Goal: Information Seeking & Learning: Learn about a topic

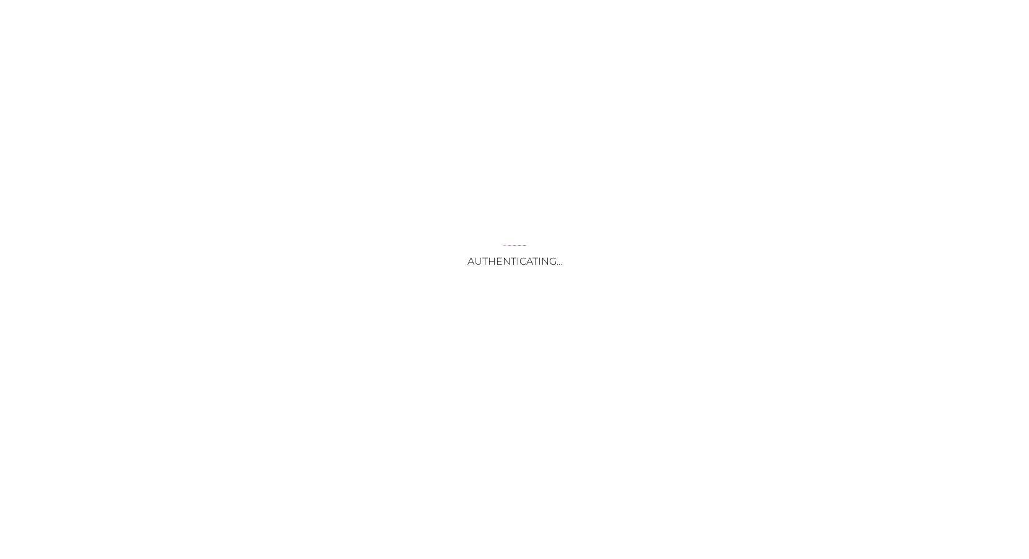
click at [244, 198] on div "Authenticating..." at bounding box center [514, 279] width 1029 height 559
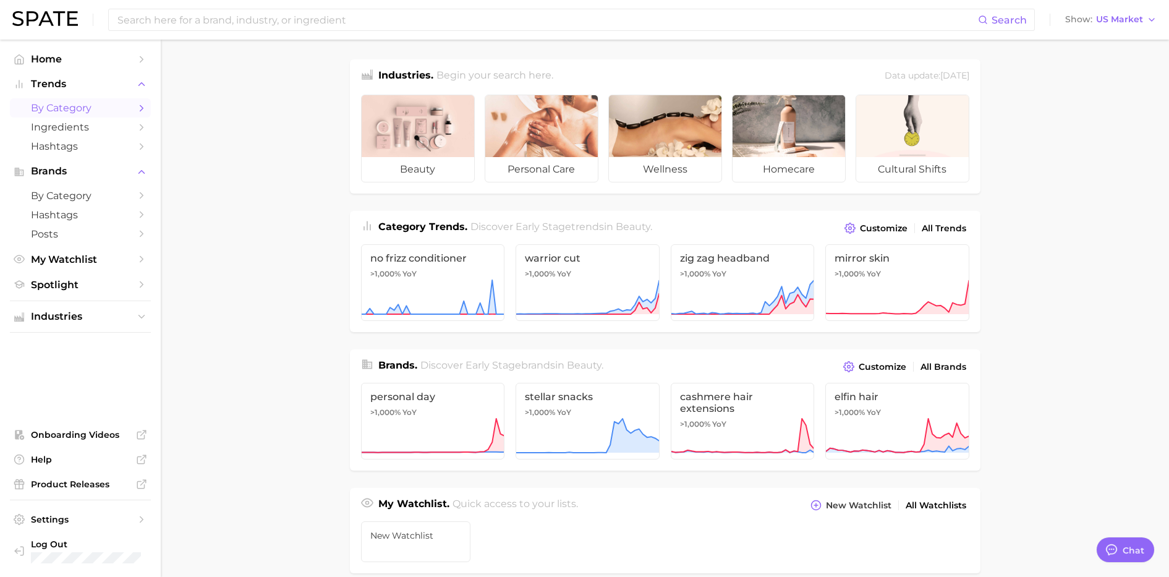
click at [124, 108] on span "by Category" at bounding box center [80, 108] width 99 height 12
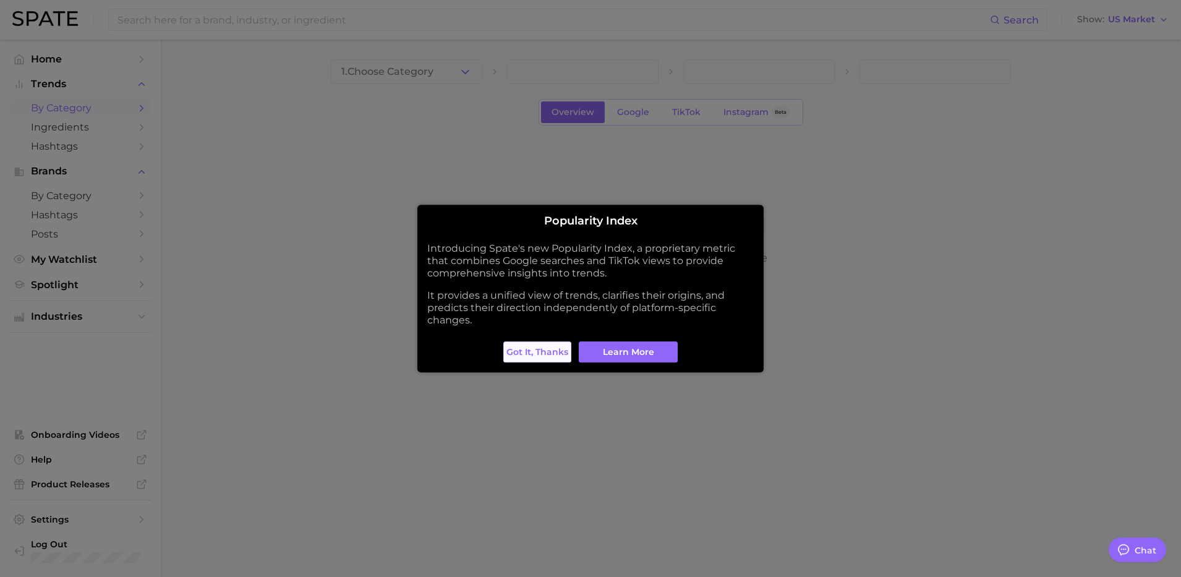
click at [563, 351] on span "Got it, thanks" at bounding box center [537, 352] width 62 height 11
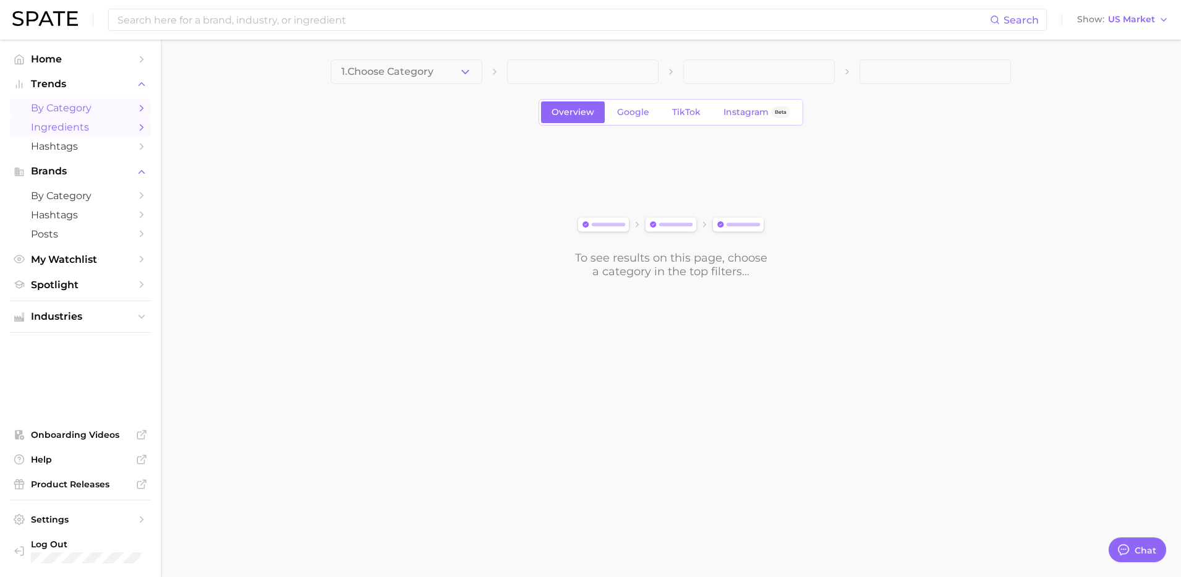
click at [137, 122] on icon "Sidebar" at bounding box center [141, 127] width 11 height 11
click at [143, 141] on icon "Sidebar" at bounding box center [141, 146] width 11 height 11
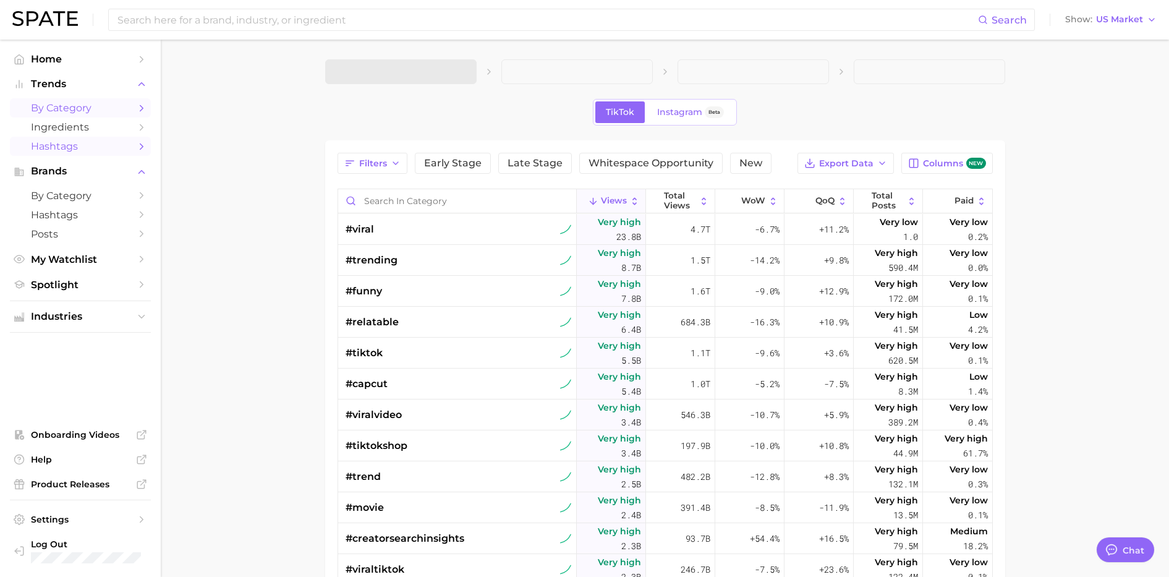
type textarea "x"
click at [142, 104] on icon "Sidebar" at bounding box center [141, 108] width 11 height 11
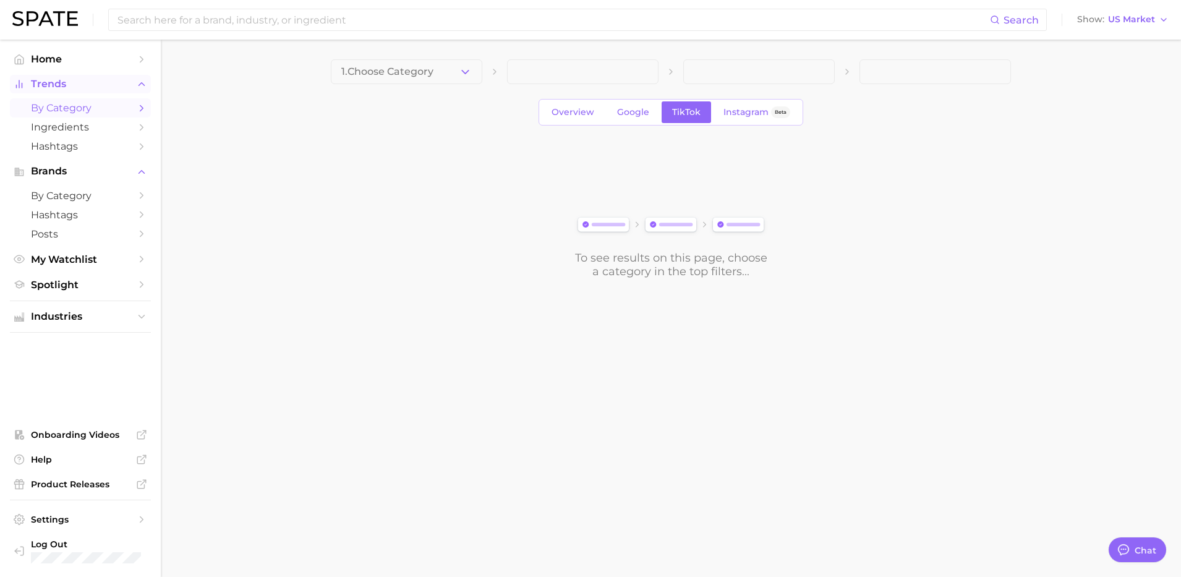
click at [143, 87] on icon "Sidebar" at bounding box center [141, 84] width 11 height 11
click at [139, 106] on icon "Sidebar" at bounding box center [141, 109] width 11 height 11
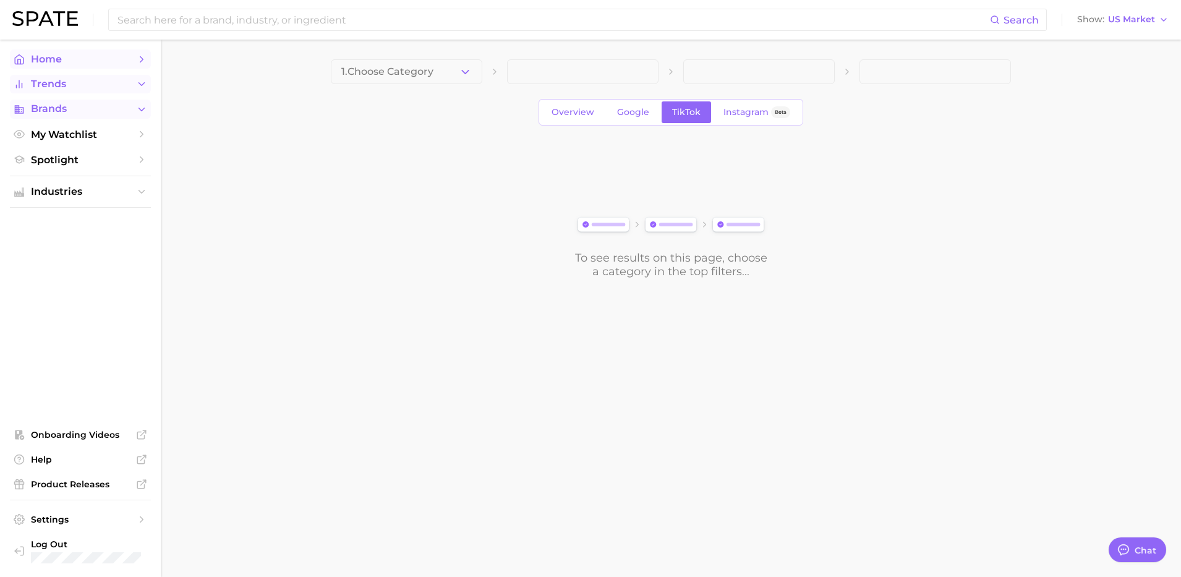
click at [142, 58] on polyline "Sidebar" at bounding box center [141, 59] width 3 height 6
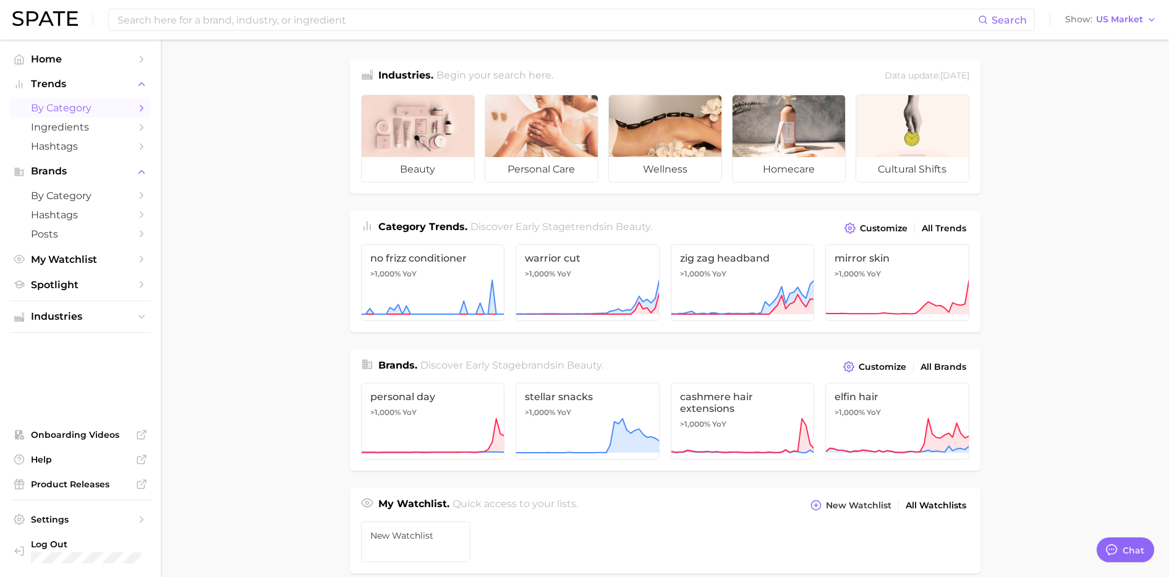
click at [135, 109] on link "by Category" at bounding box center [80, 107] width 141 height 19
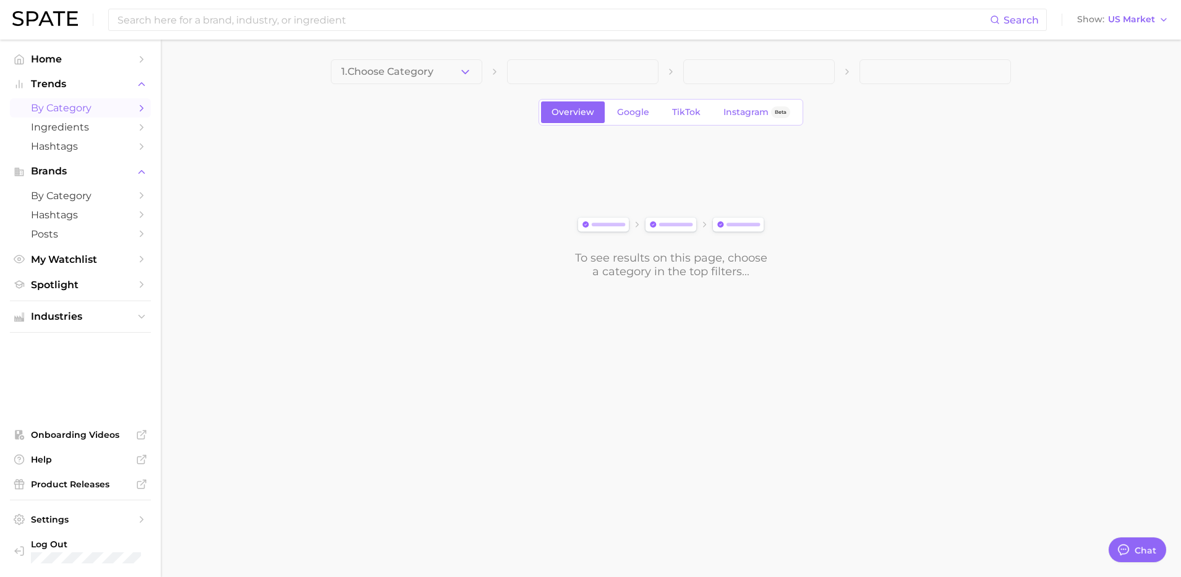
click at [142, 110] on icon "Sidebar" at bounding box center [141, 108] width 11 height 11
click at [135, 86] on button "Trends" at bounding box center [80, 84] width 141 height 19
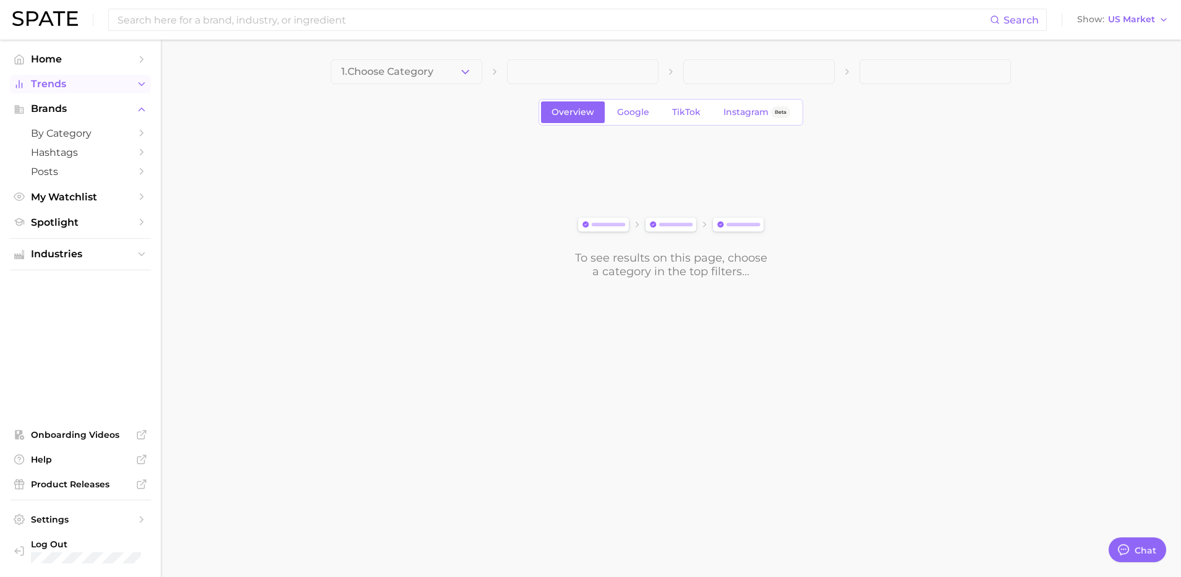
click at [139, 85] on icon "Sidebar" at bounding box center [141, 84] width 11 height 11
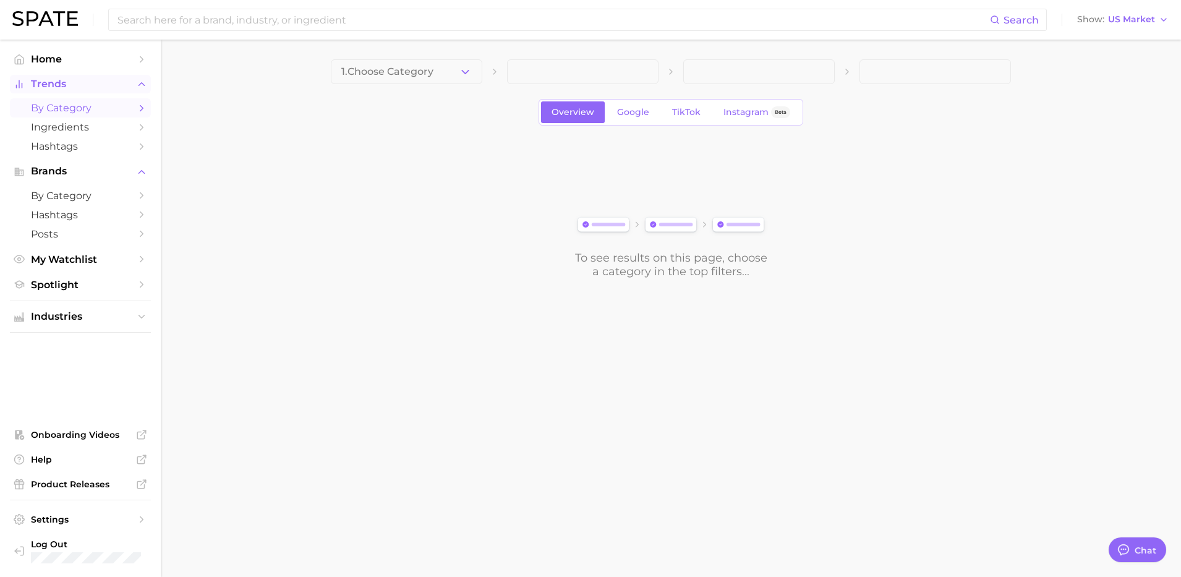
click at [141, 84] on icon "Sidebar" at bounding box center [141, 84] width 11 height 11
click at [142, 107] on icon "Sidebar" at bounding box center [141, 109] width 11 height 11
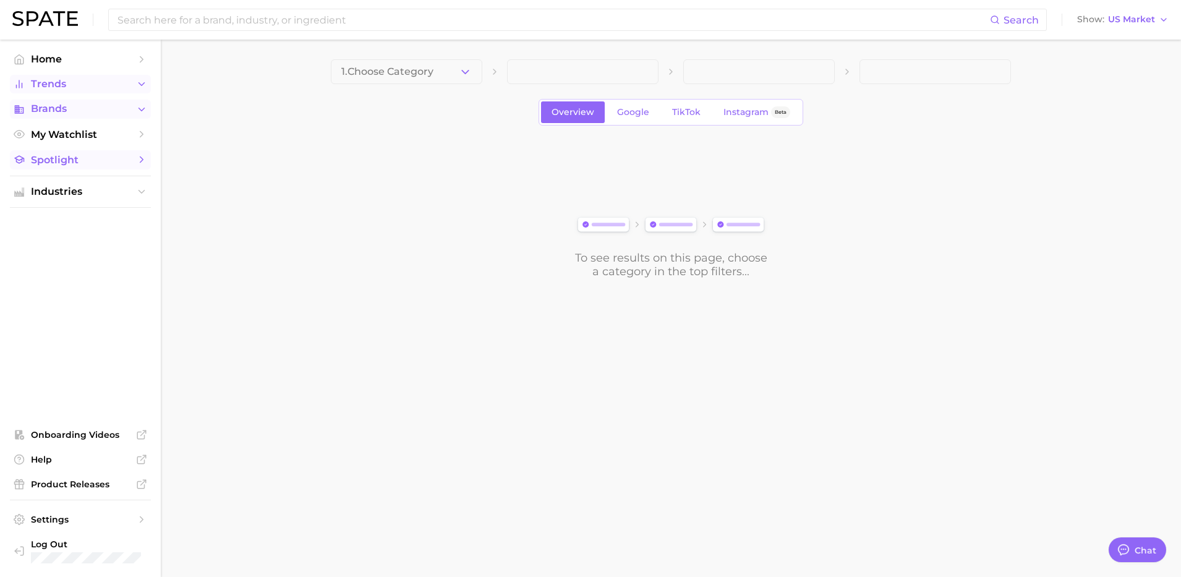
click at [145, 158] on icon "Sidebar" at bounding box center [141, 159] width 11 height 11
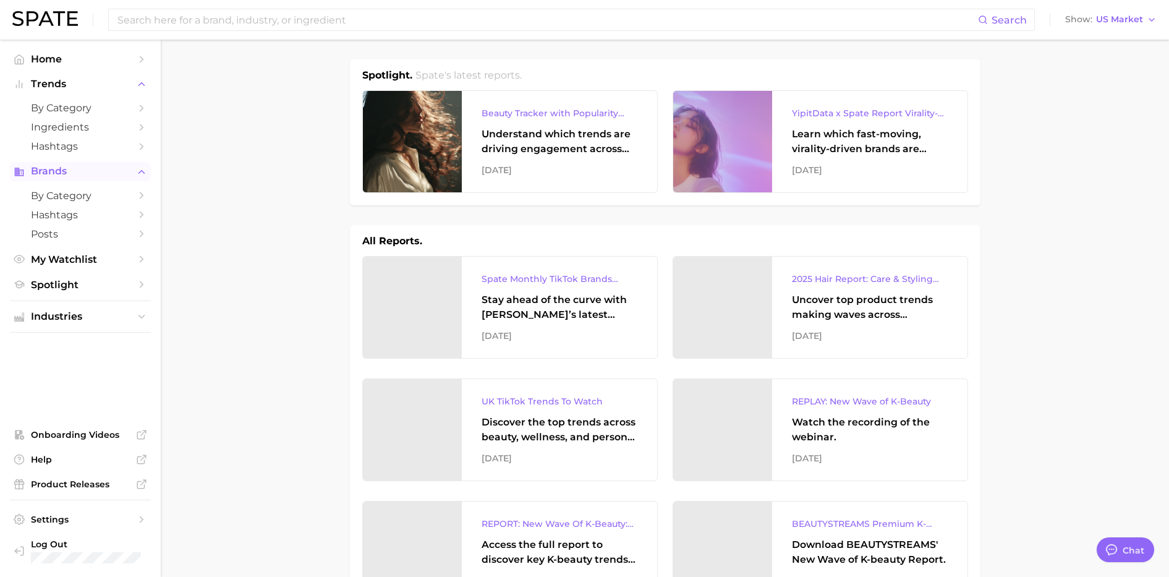
click at [145, 172] on icon "Sidebar" at bounding box center [141, 171] width 11 height 11
click at [139, 87] on icon "Sidebar" at bounding box center [141, 84] width 11 height 11
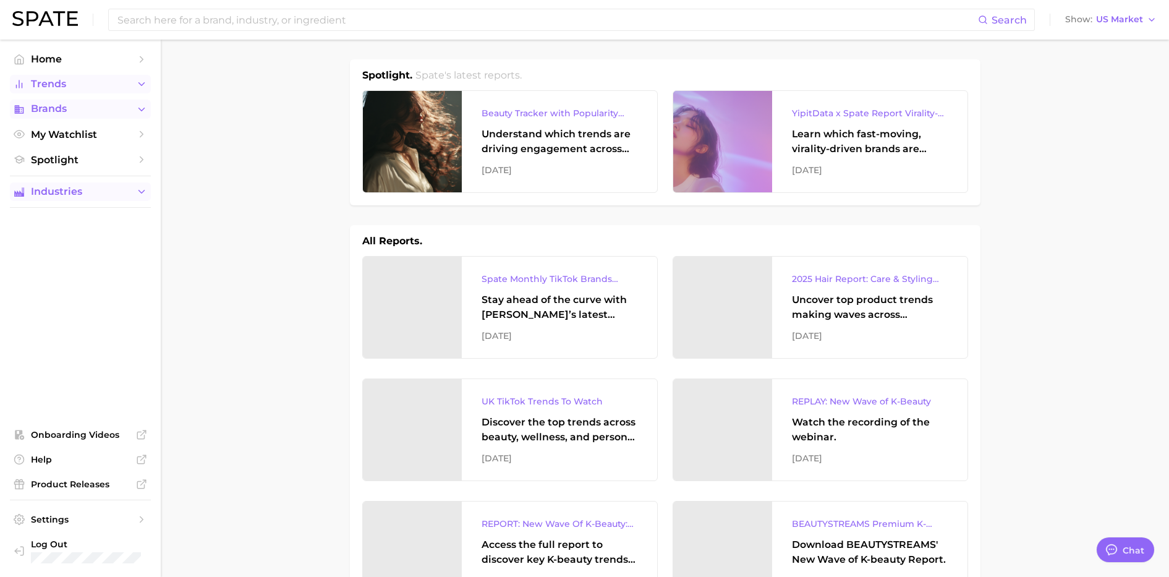
click at [145, 193] on icon "Sidebar" at bounding box center [141, 191] width 11 height 11
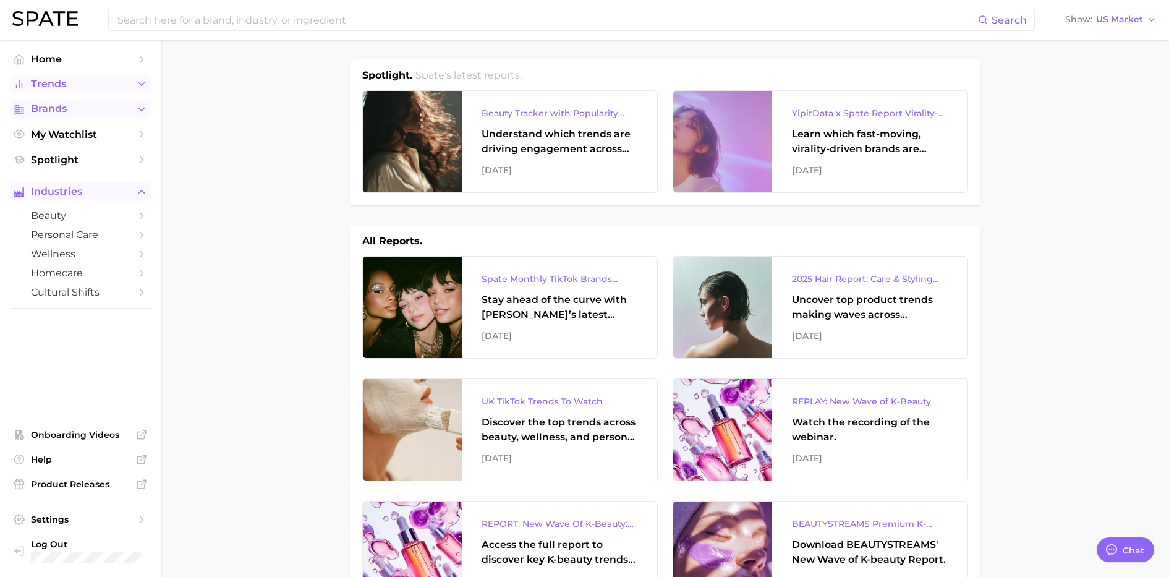
click at [134, 188] on button "Industries" at bounding box center [80, 191] width 141 height 19
click at [139, 193] on icon "Sidebar" at bounding box center [141, 191] width 11 height 11
click at [97, 234] on span "personal care" at bounding box center [80, 235] width 99 height 12
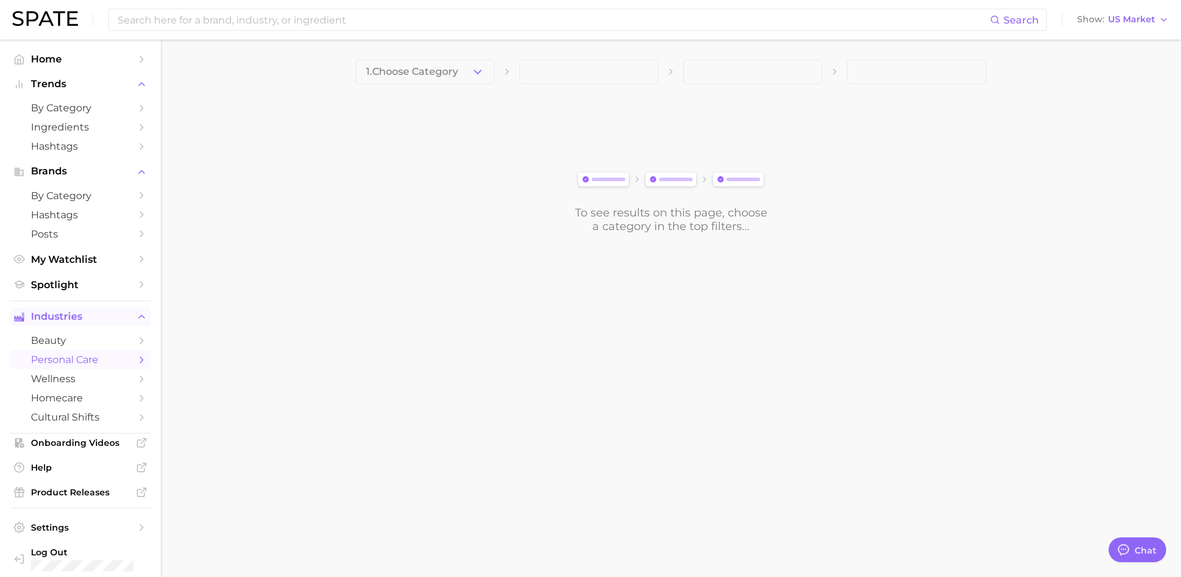
click at [136, 314] on icon "Sidebar" at bounding box center [141, 316] width 11 height 11
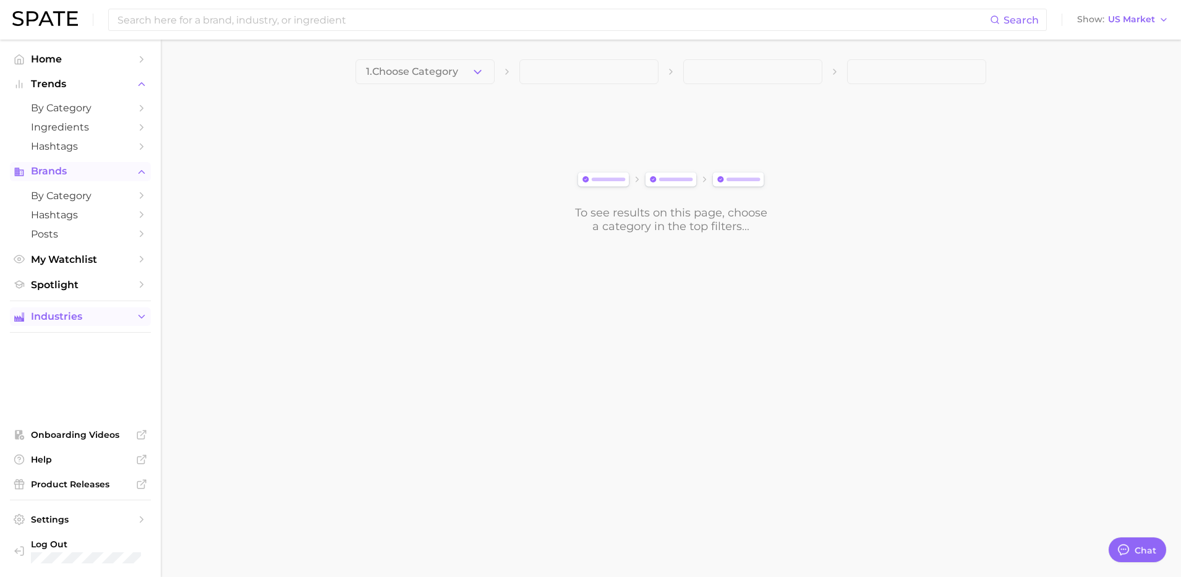
click at [140, 168] on icon "Sidebar" at bounding box center [141, 171] width 11 height 11
click at [279, 27] on input at bounding box center [553, 19] width 874 height 21
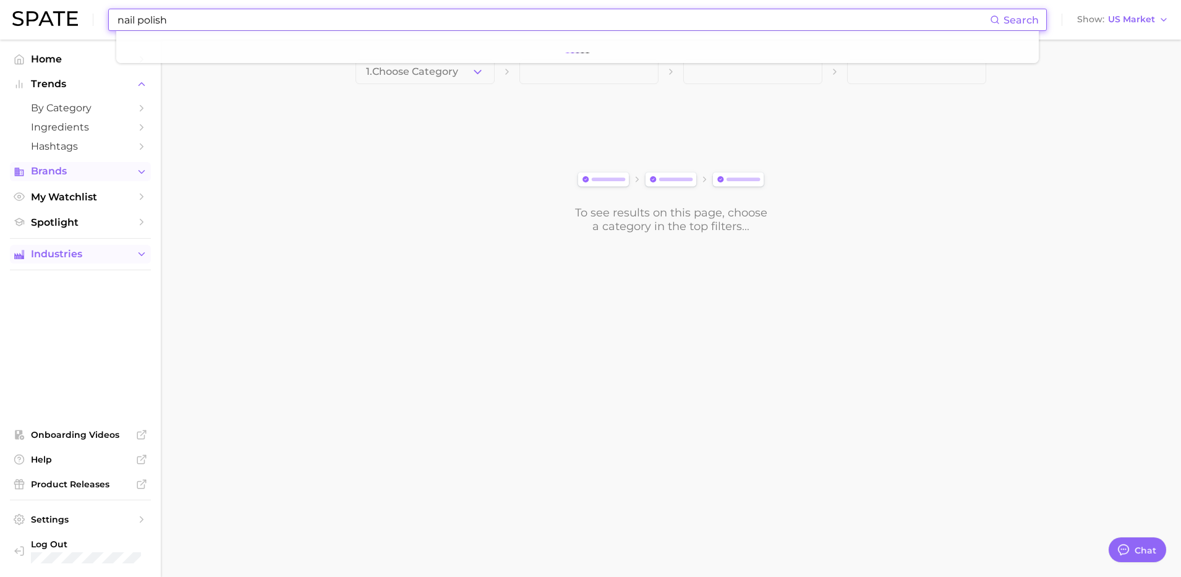
type input "nail polish"
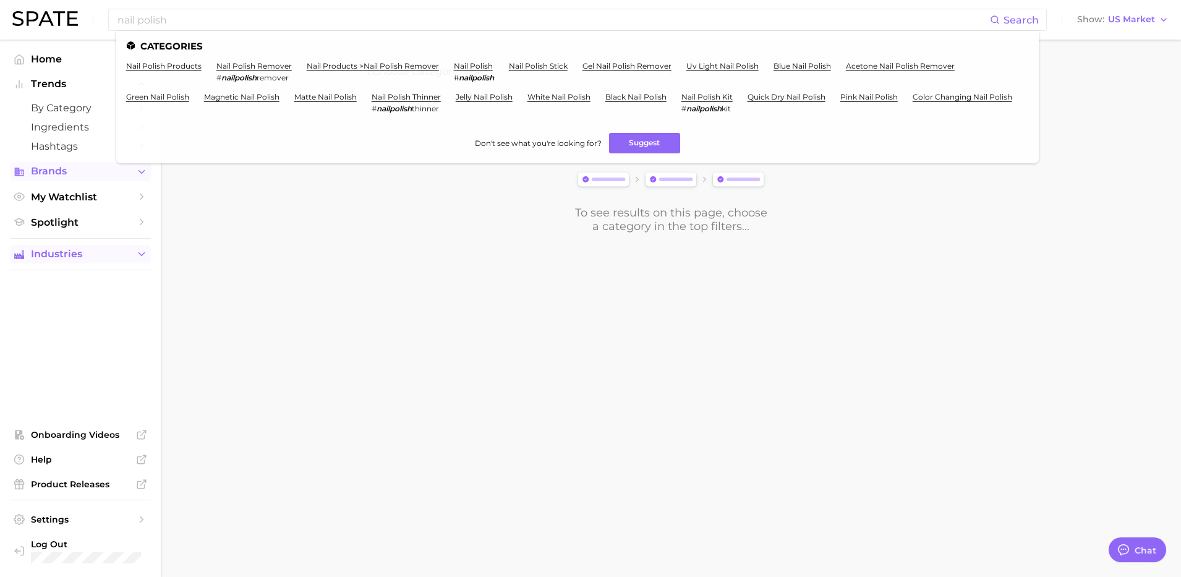
click at [994, 320] on body "nail polish Search Categories nail polish products nail polish remover # nailpo…" at bounding box center [590, 288] width 1181 height 577
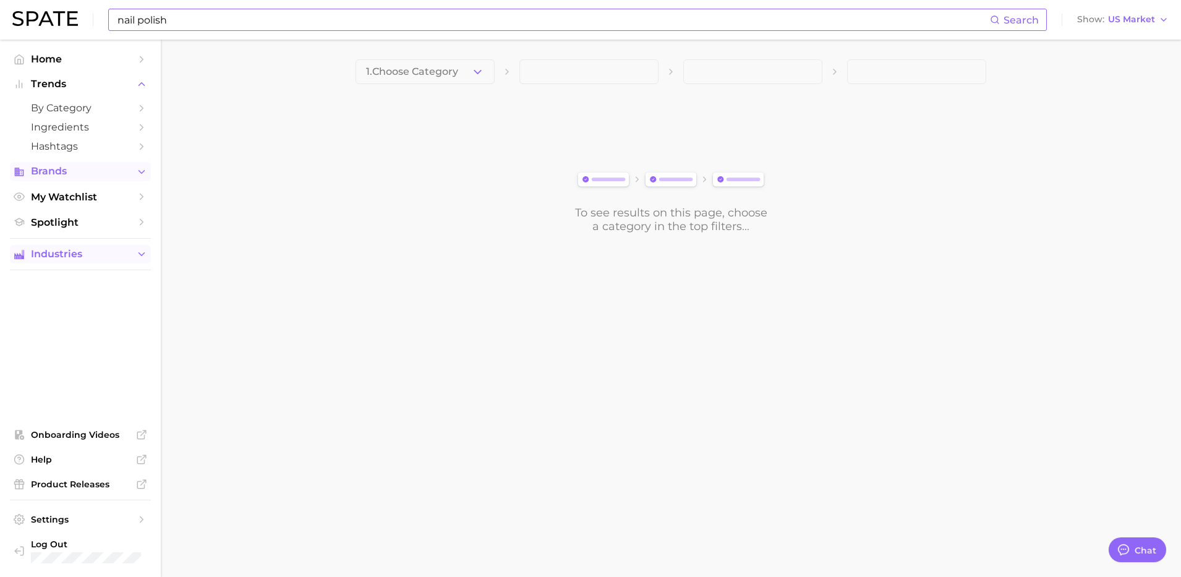
click at [1018, 10] on span "Search" at bounding box center [1014, 19] width 49 height 21
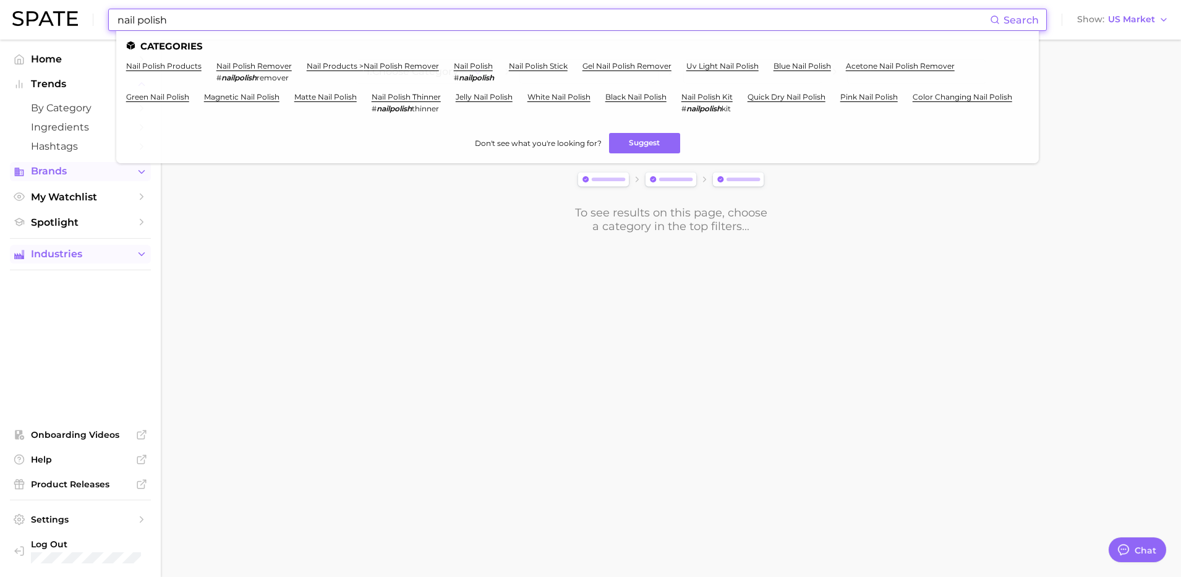
click at [1019, 21] on span "Search" at bounding box center [1021, 20] width 35 height 12
click at [185, 27] on input "nail polish" at bounding box center [553, 19] width 874 height 21
drag, startPoint x: 198, startPoint y: 20, endPoint x: -2, endPoint y: 16, distance: 200.4
click at [0, 16] on html "nail polish Search Categories nail polish products nail polish remover # nailpo…" at bounding box center [590, 288] width 1181 height 577
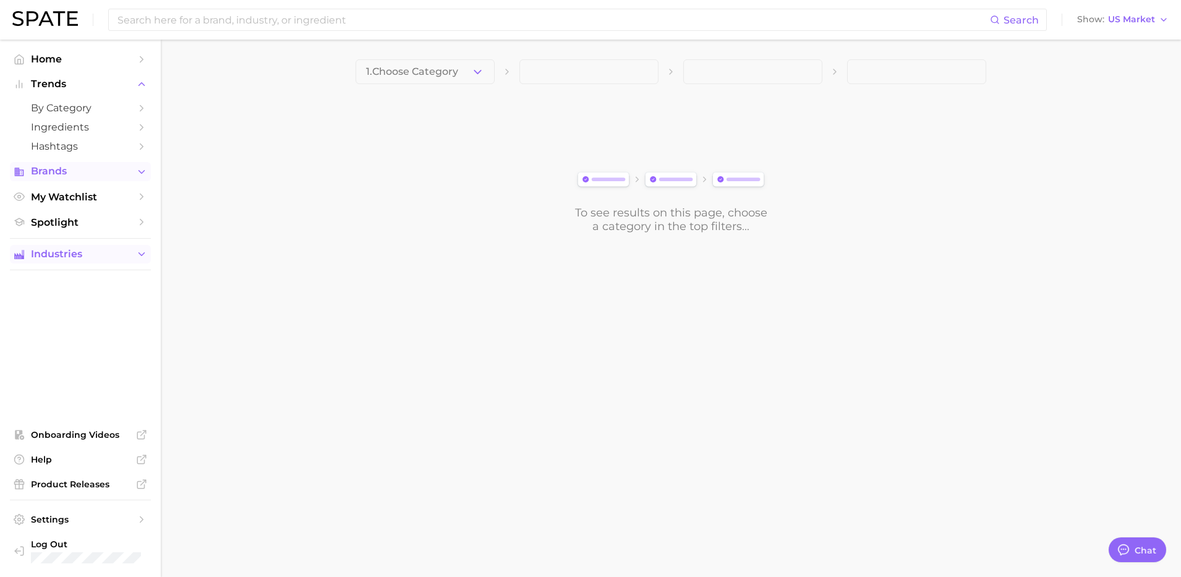
click at [319, 339] on body "Search Show US Market Home Trends by Category Ingredients Hashtags Brands My Wa…" at bounding box center [590, 288] width 1181 height 577
click at [141, 82] on icon "Sidebar" at bounding box center [141, 84] width 11 height 11
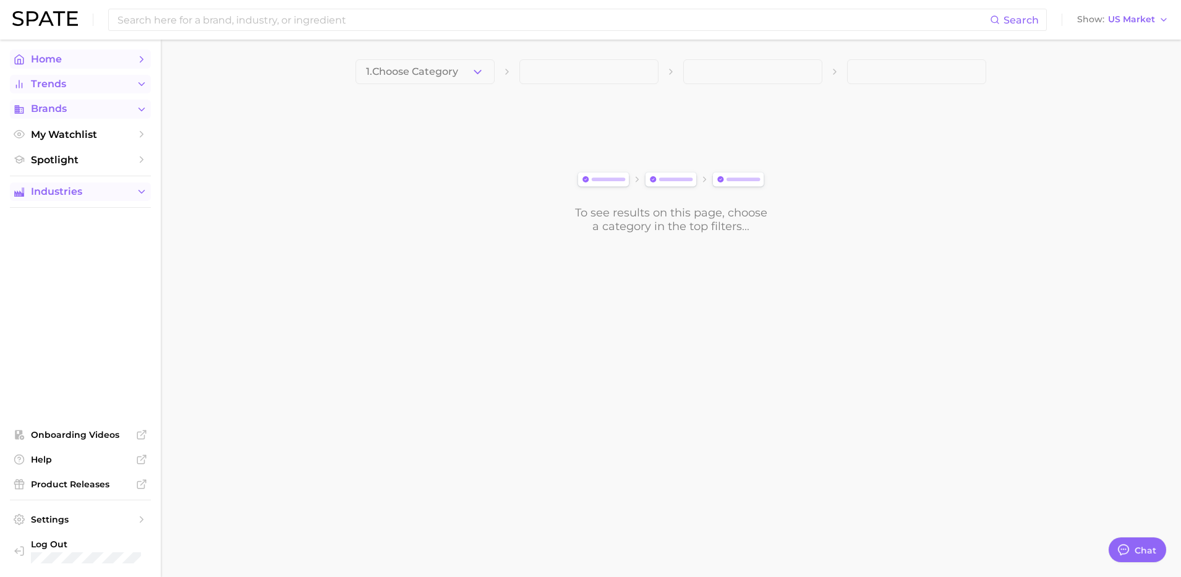
click at [138, 59] on icon "Sidebar" at bounding box center [141, 59] width 11 height 11
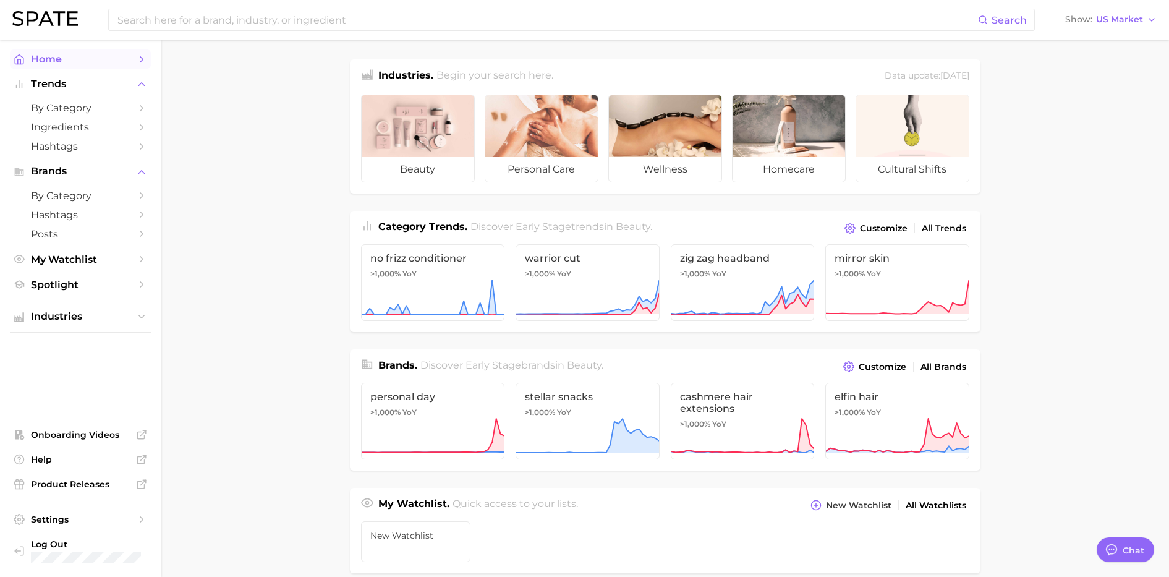
click at [140, 59] on icon "Sidebar" at bounding box center [141, 59] width 11 height 11
click at [142, 60] on polyline "Sidebar" at bounding box center [141, 59] width 3 height 6
click at [138, 81] on icon "Sidebar" at bounding box center [141, 84] width 11 height 11
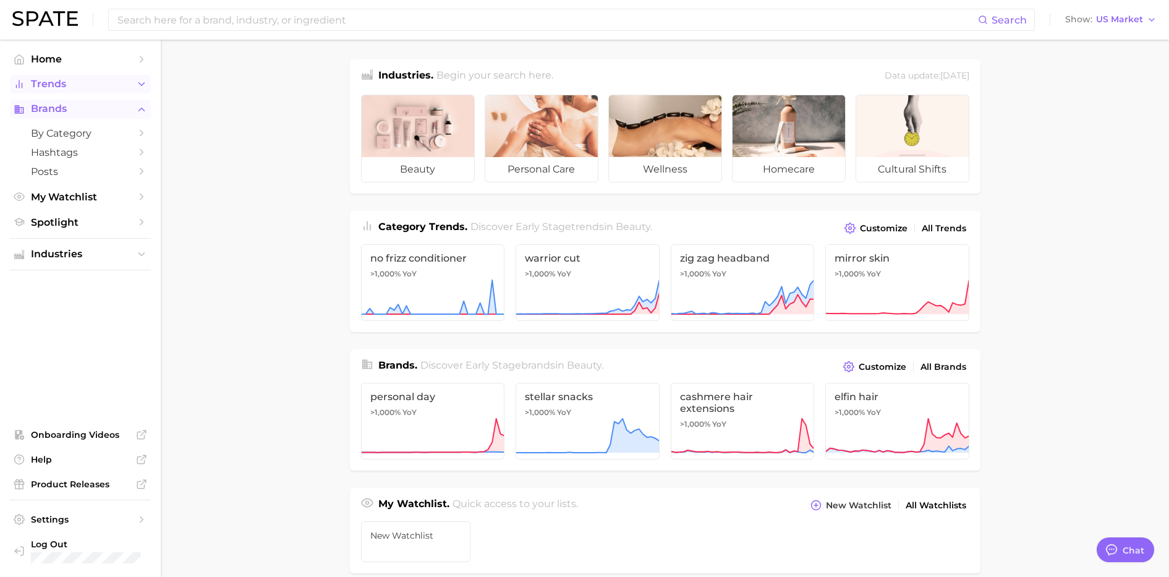
click at [147, 110] on icon "Sidebar" at bounding box center [141, 109] width 11 height 11
click at [81, 55] on span "Home" at bounding box center [80, 59] width 99 height 12
click at [20, 55] on icon "Sidebar" at bounding box center [19, 58] width 9 height 9
click at [116, 54] on span "Home" at bounding box center [80, 59] width 99 height 12
click at [142, 58] on polyline "Sidebar" at bounding box center [141, 59] width 3 height 6
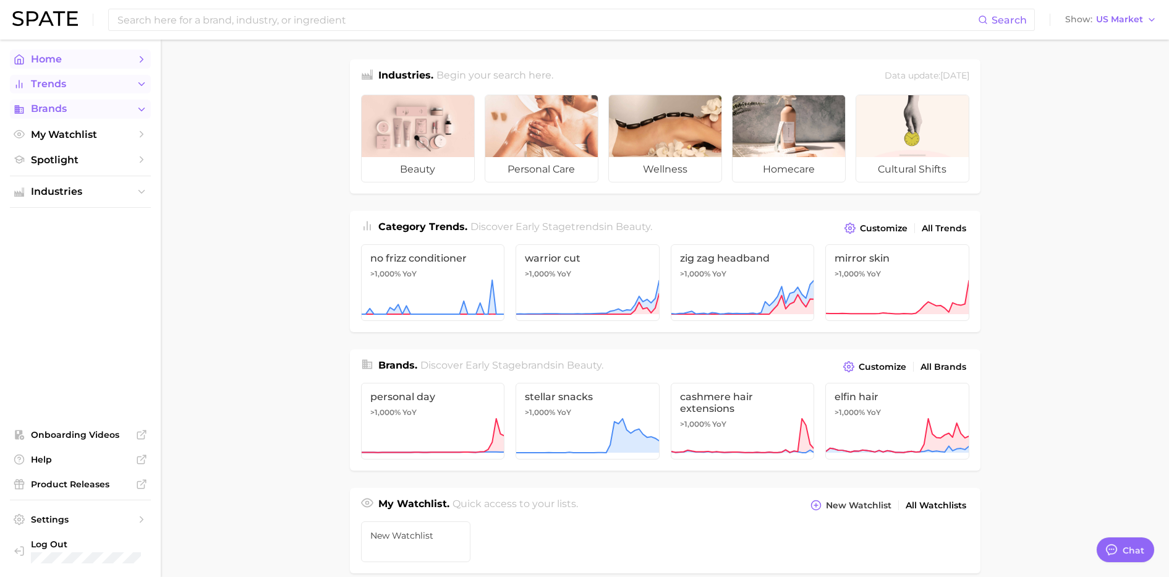
click at [147, 59] on link "Home" at bounding box center [80, 58] width 141 height 19
click at [894, 221] on button "Customize" at bounding box center [876, 228] width 69 height 17
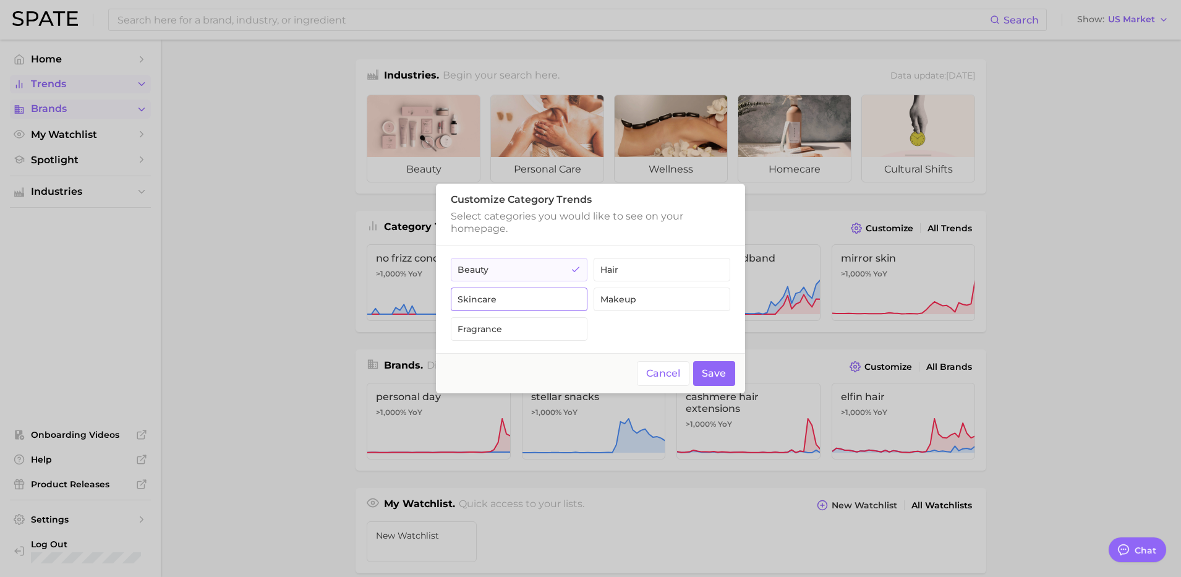
click at [563, 299] on button "skincare" at bounding box center [519, 299] width 137 height 23
click at [556, 264] on button "beauty" at bounding box center [519, 269] width 137 height 23
click at [677, 369] on button "Cancel" at bounding box center [663, 373] width 53 height 25
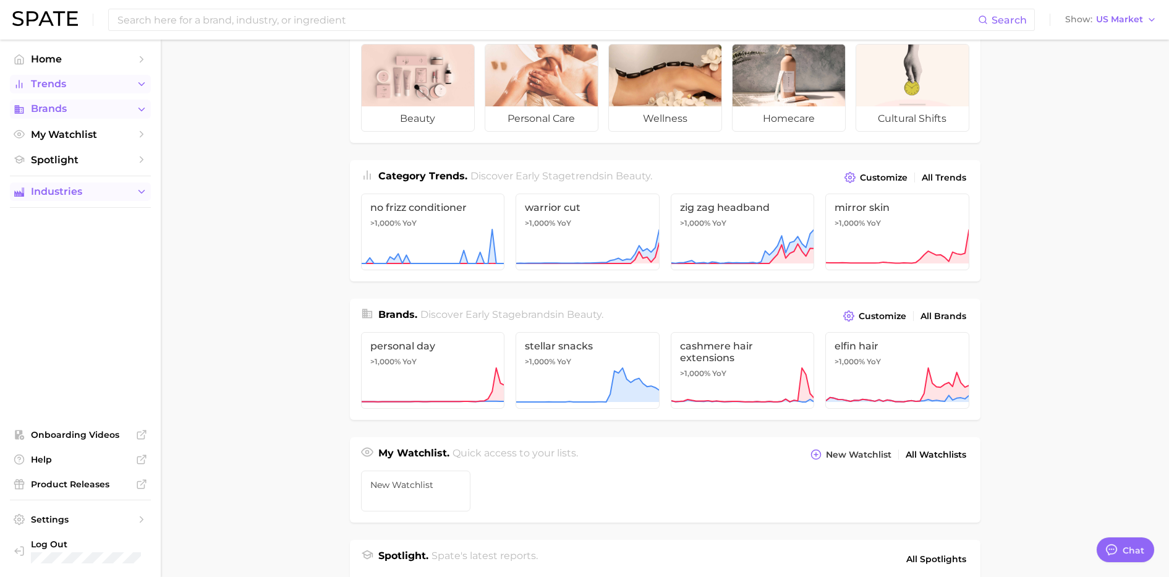
scroll to position [77, 0]
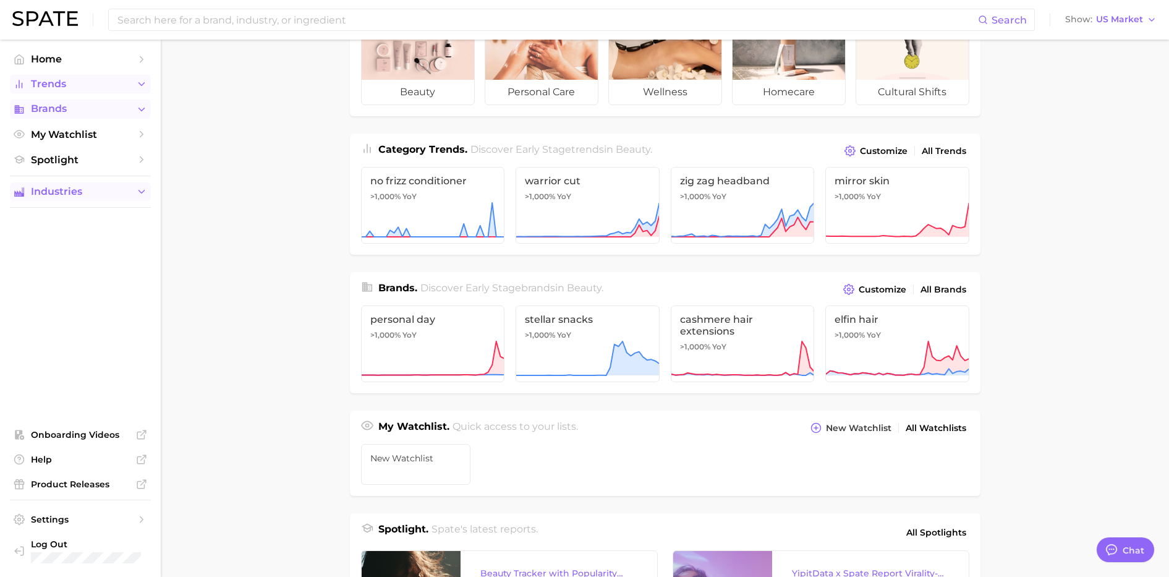
click at [96, 190] on span "Industries" at bounding box center [80, 191] width 99 height 11
click at [113, 291] on span "cultural shifts" at bounding box center [80, 292] width 99 height 12
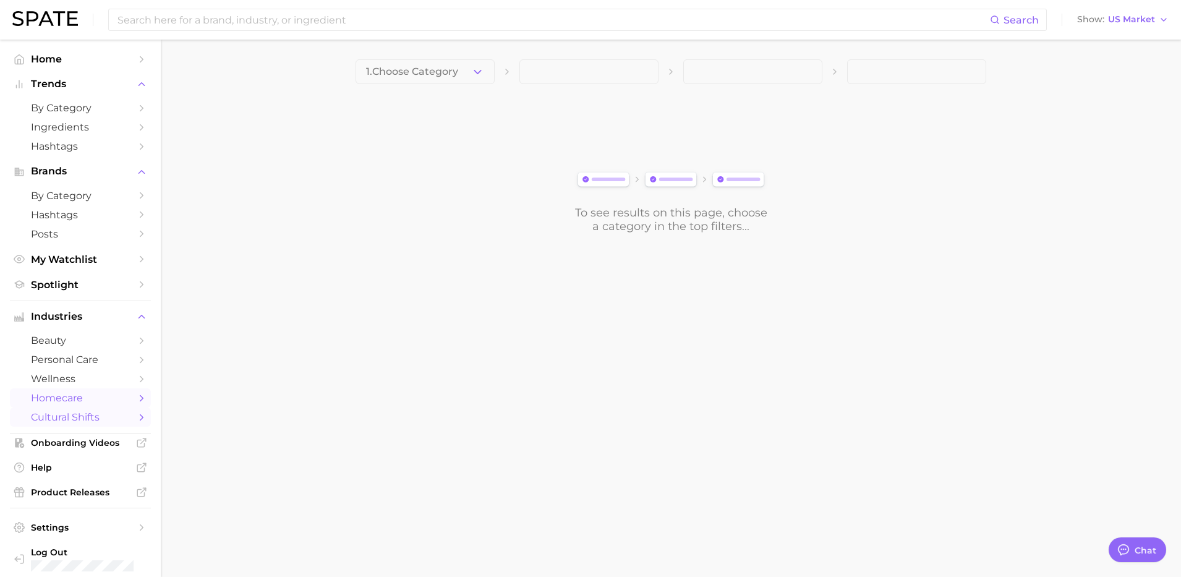
click at [91, 390] on link "homecare" at bounding box center [80, 397] width 141 height 19
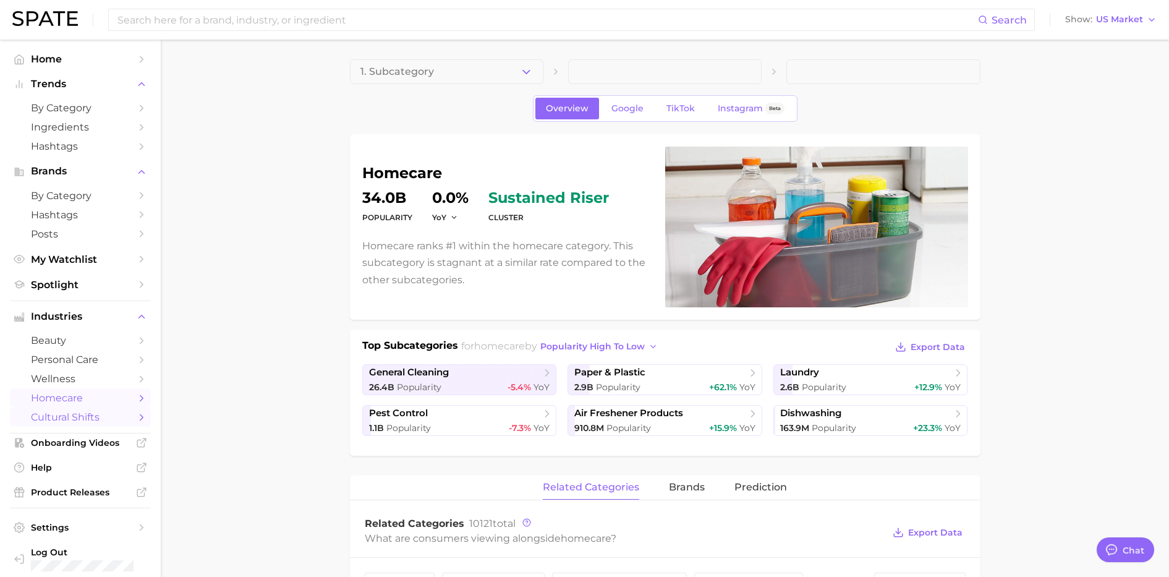
click at [94, 417] on span "cultural shifts" at bounding box center [80, 417] width 99 height 12
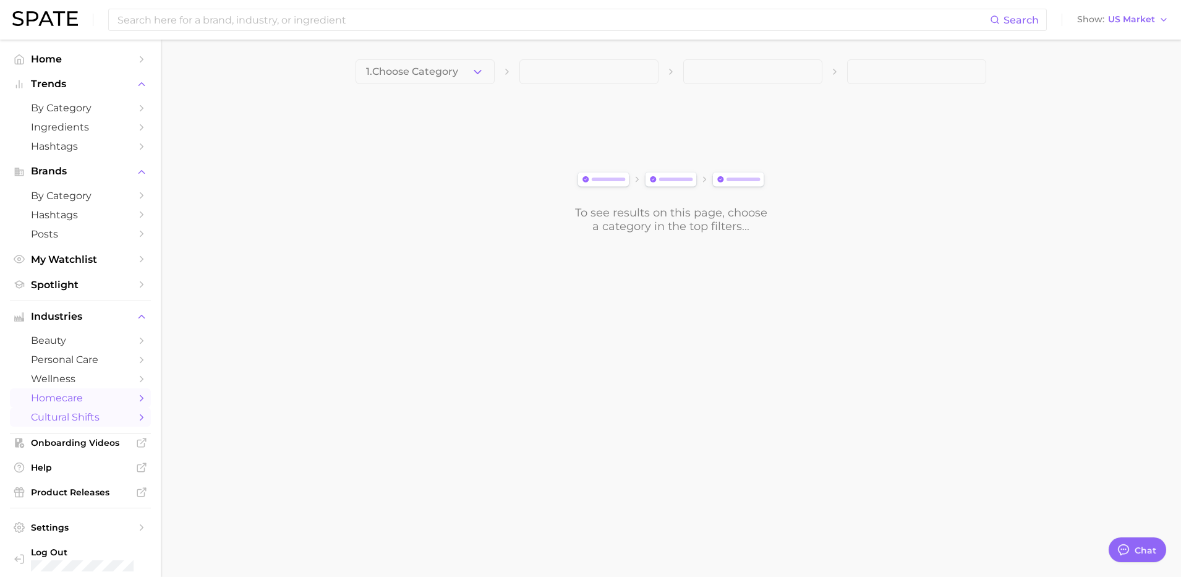
click at [88, 392] on span "homecare" at bounding box center [80, 398] width 99 height 12
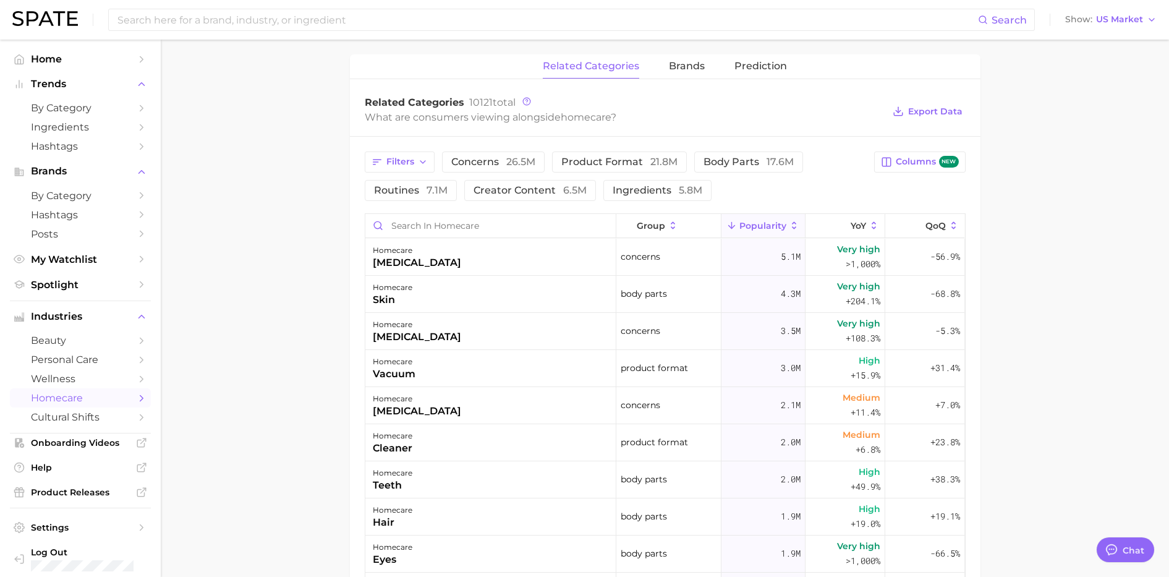
scroll to position [386, 0]
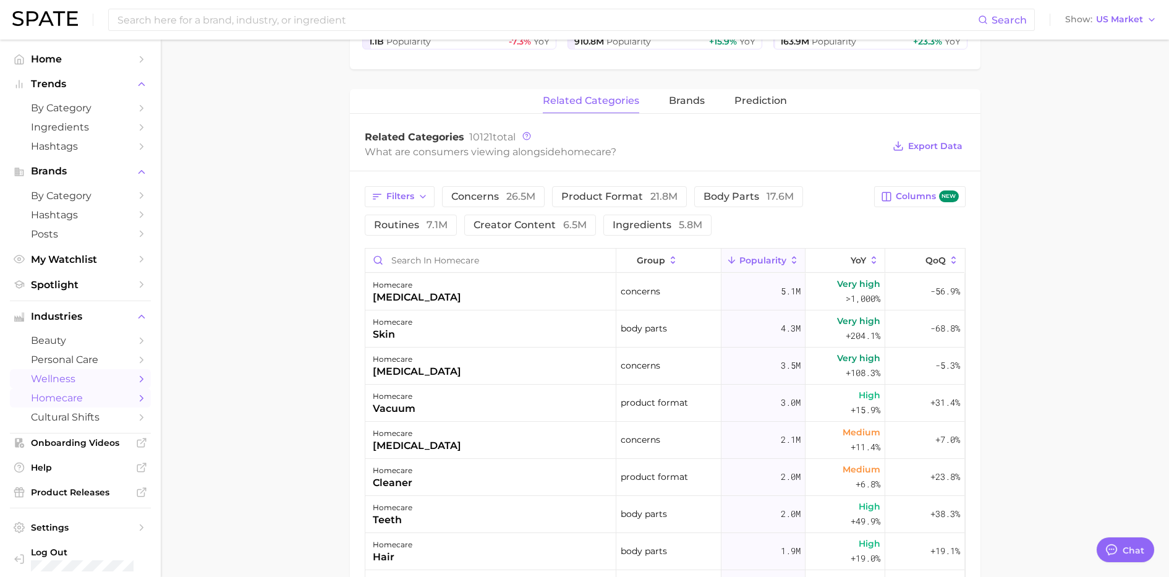
click at [85, 383] on span "wellness" at bounding box center [80, 379] width 99 height 12
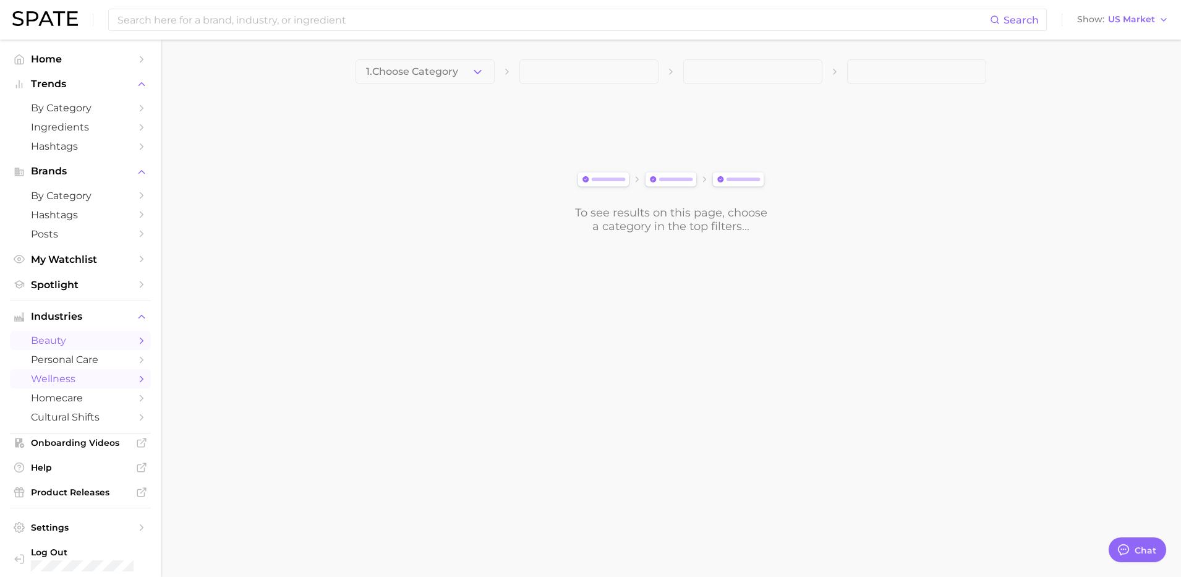
click at [80, 348] on link "beauty" at bounding box center [80, 340] width 141 height 19
click at [123, 359] on link "personal care" at bounding box center [80, 359] width 141 height 19
click at [109, 349] on link "beauty" at bounding box center [80, 340] width 141 height 19
click at [482, 71] on icon "button" at bounding box center [477, 72] width 13 height 13
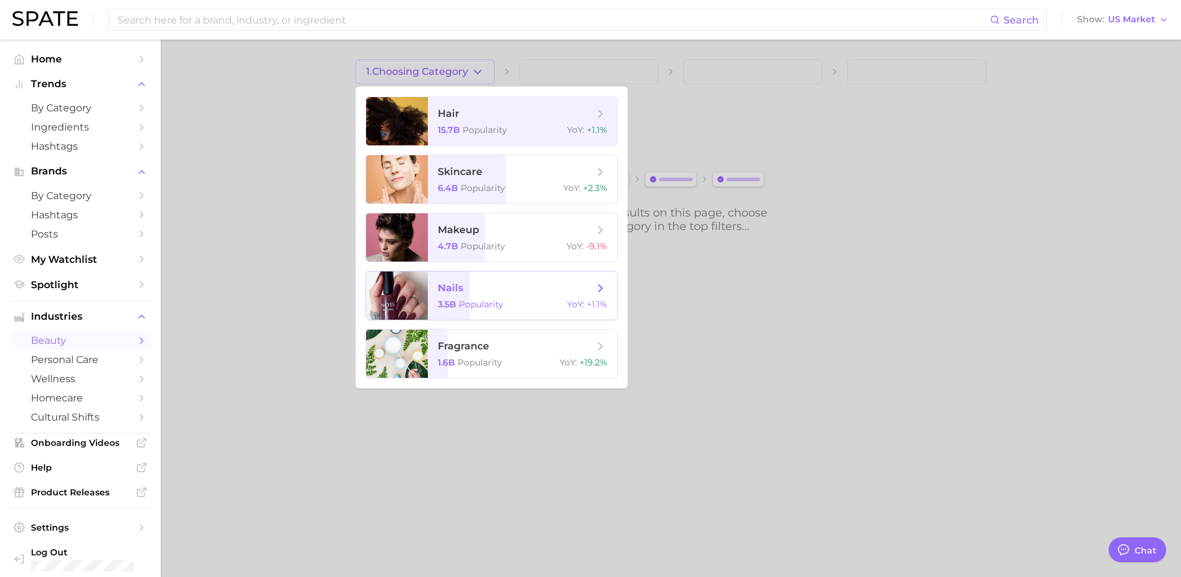
click at [544, 290] on span "nails" at bounding box center [516, 288] width 156 height 14
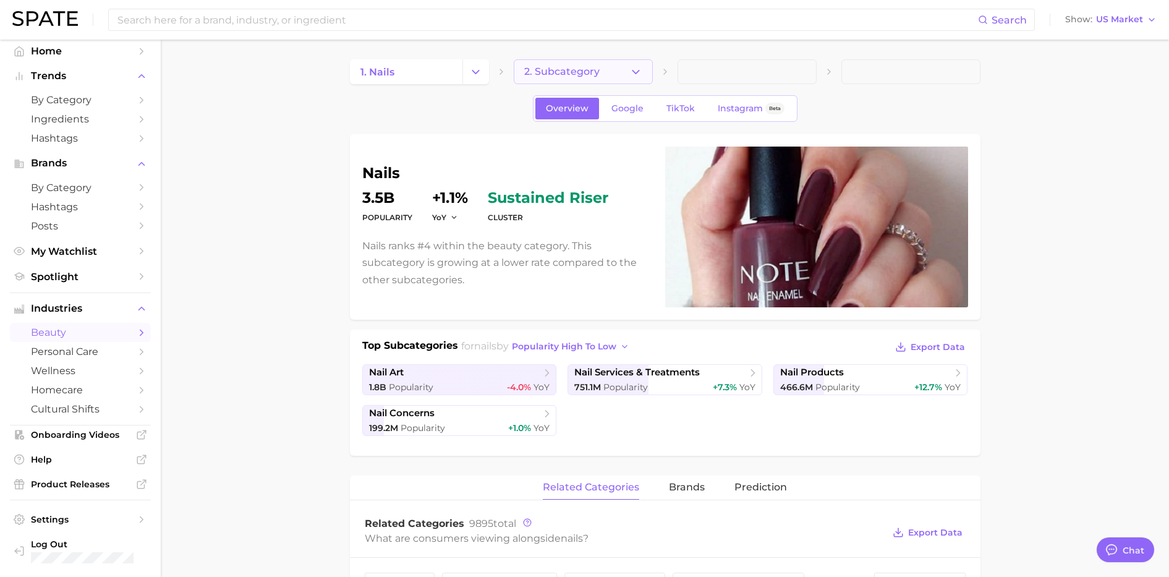
click at [625, 74] on button "2. Subcategory" at bounding box center [583, 71] width 139 height 25
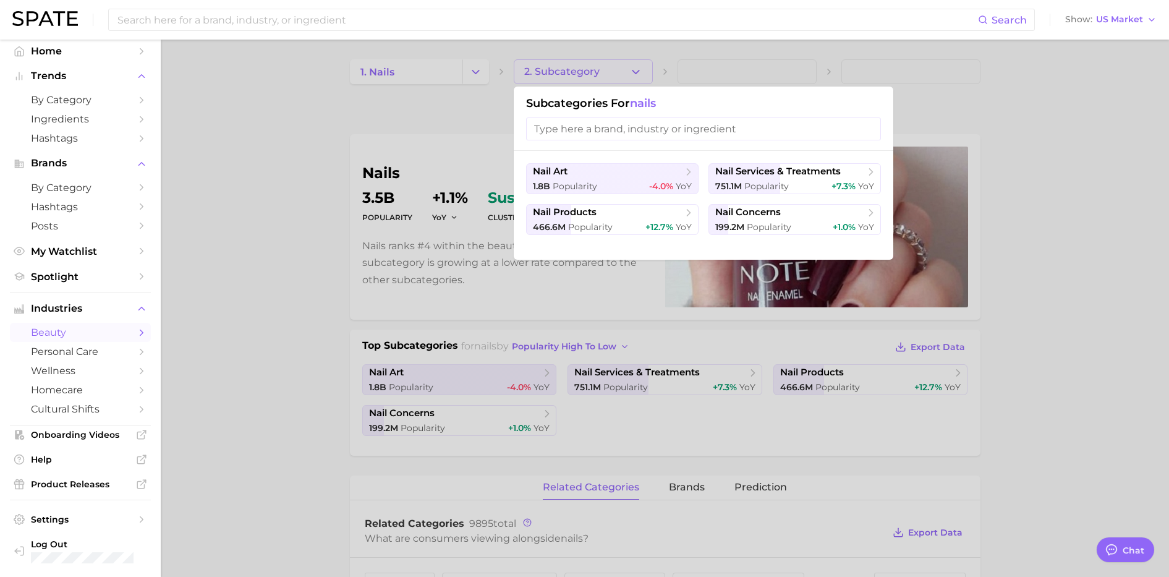
click at [476, 116] on div at bounding box center [584, 288] width 1169 height 577
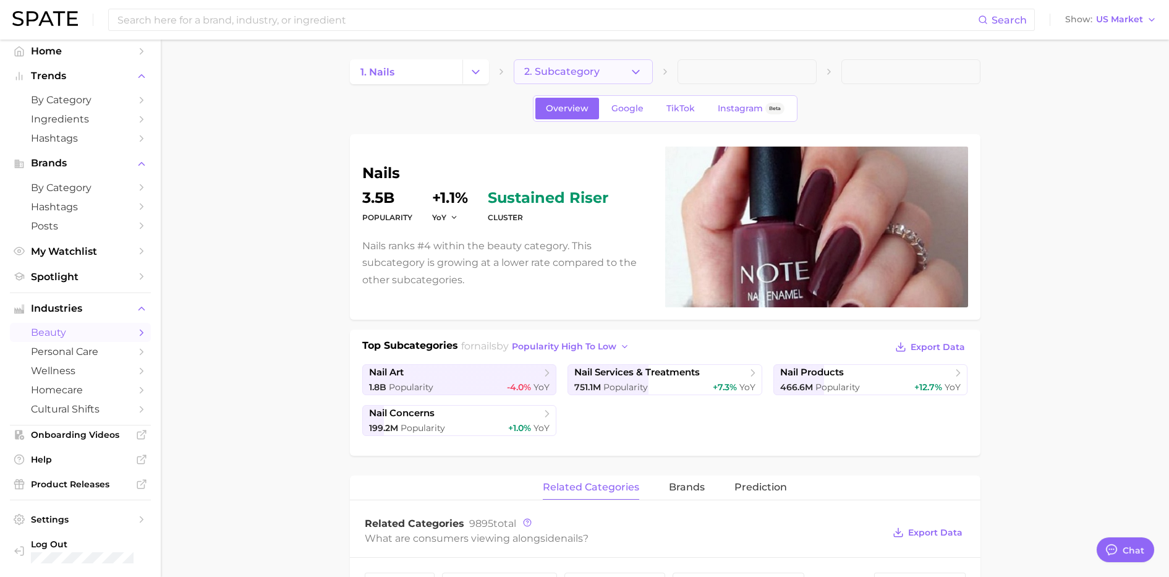
click at [641, 76] on icon "button" at bounding box center [635, 72] width 13 height 13
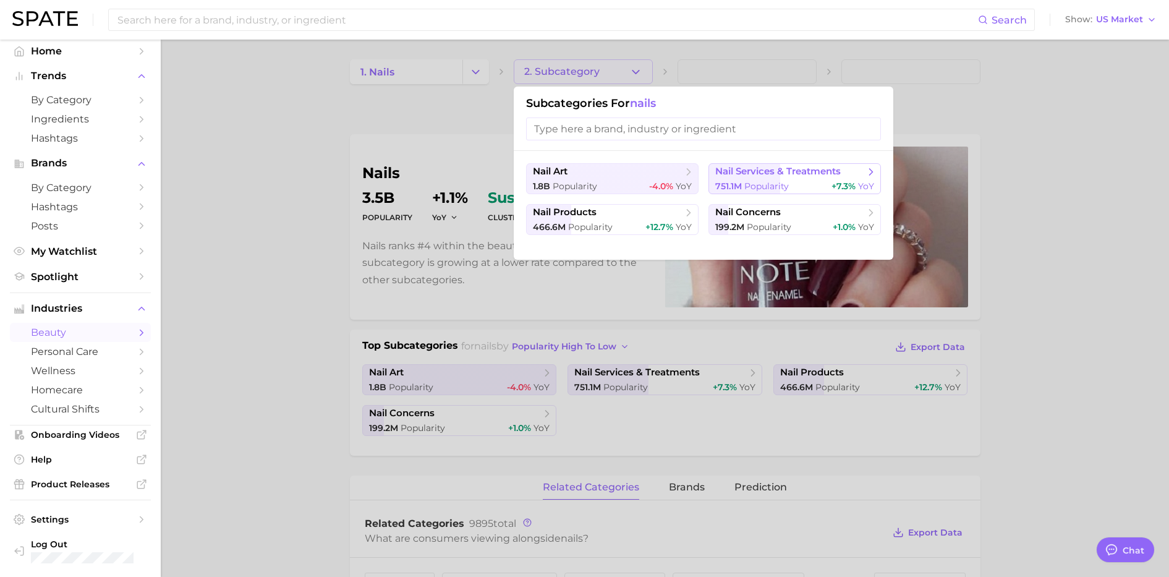
click at [797, 179] on button "nail services & treatments 751.1m Popularity +7.3% YoY" at bounding box center [795, 178] width 173 height 31
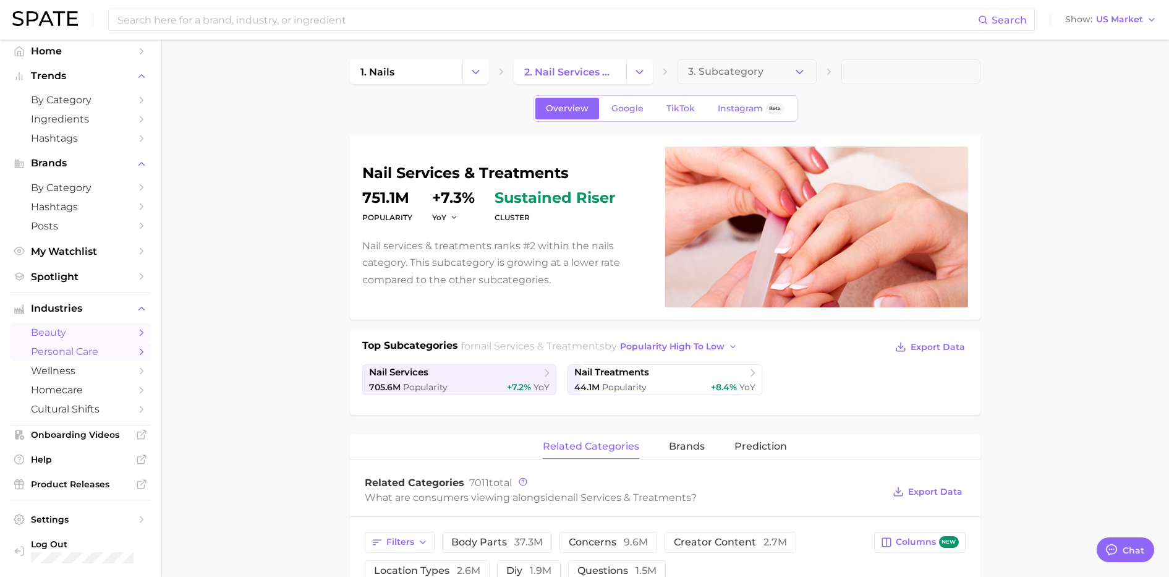
click at [90, 348] on span "personal care" at bounding box center [80, 352] width 99 height 12
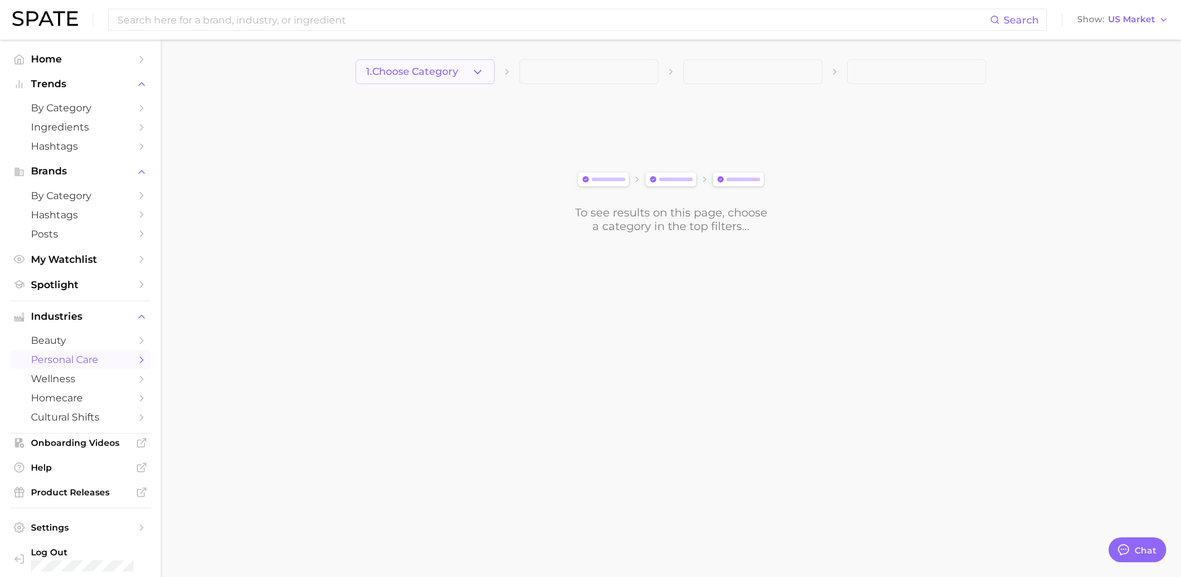
click at [482, 66] on icon "button" at bounding box center [477, 72] width 13 height 13
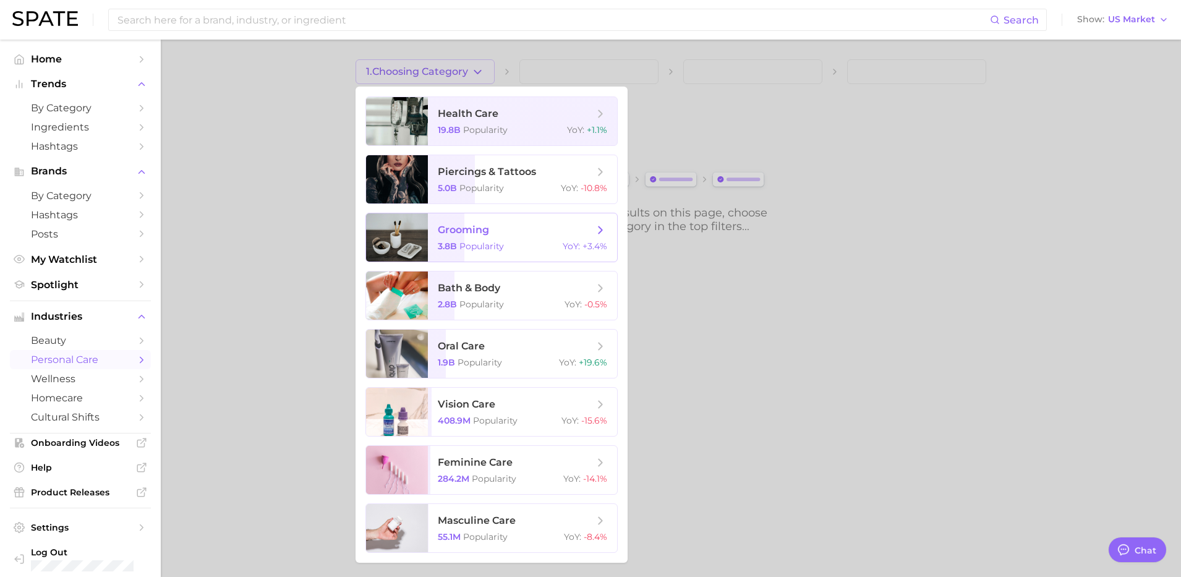
click at [268, 163] on div at bounding box center [590, 288] width 1181 height 577
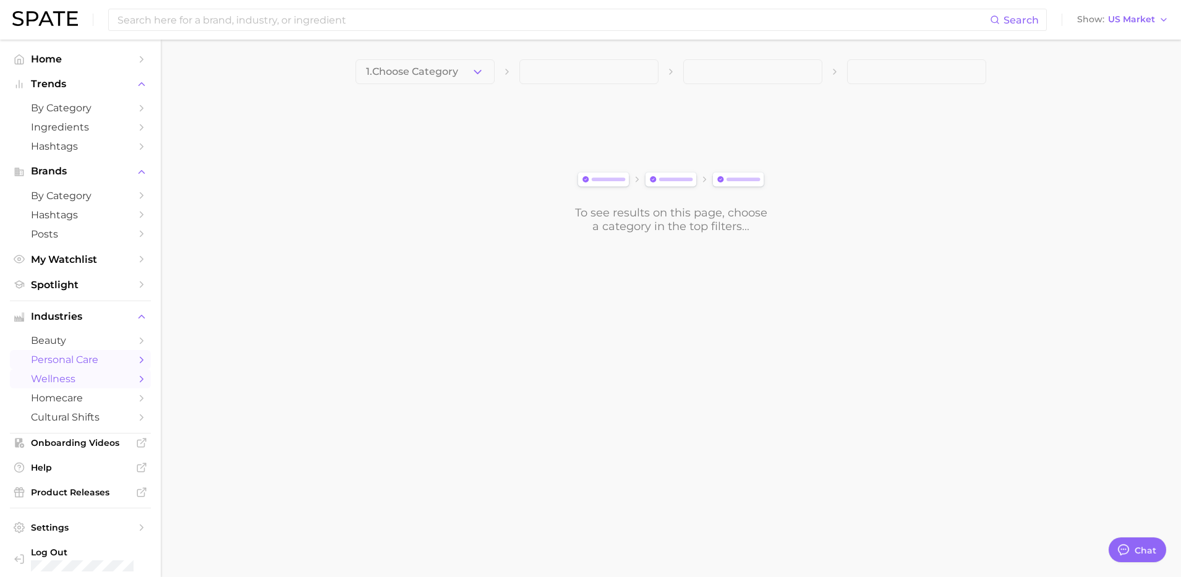
click at [95, 380] on span "wellness" at bounding box center [80, 379] width 99 height 12
click at [476, 75] on icon "button" at bounding box center [477, 72] width 13 height 13
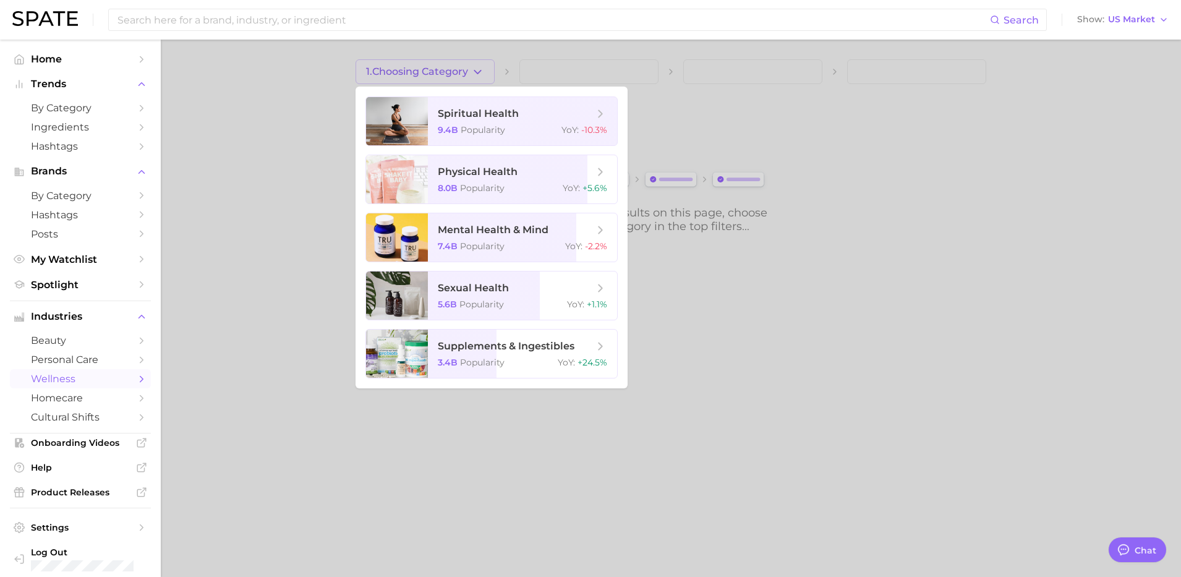
click at [301, 119] on div at bounding box center [590, 288] width 1181 height 577
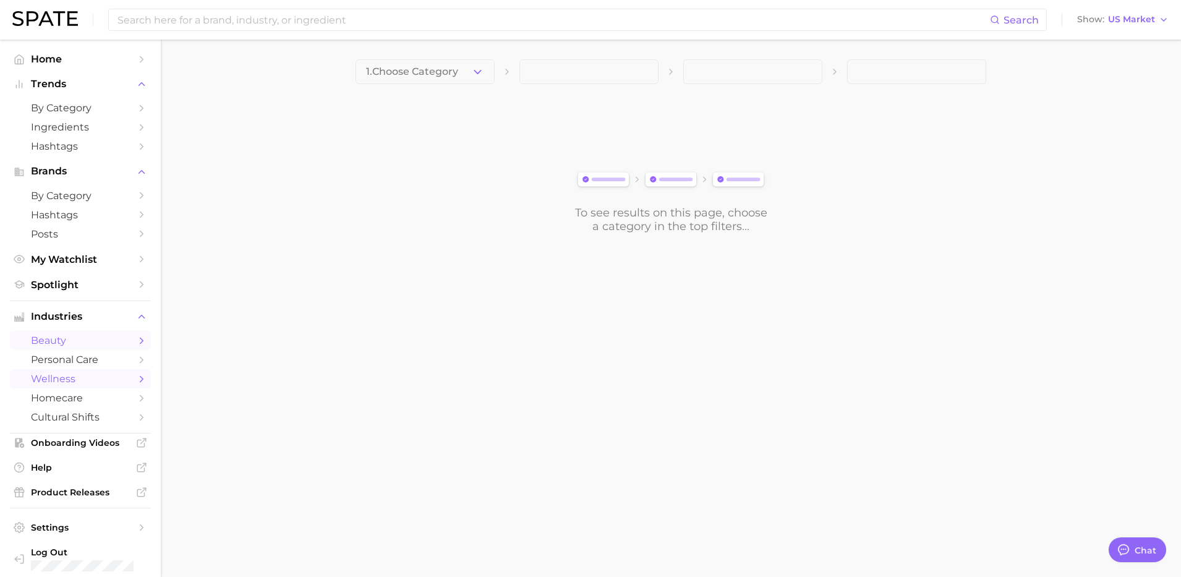
click at [75, 335] on span "beauty" at bounding box center [80, 341] width 99 height 12
click at [452, 69] on span "1. Choose Category" at bounding box center [412, 71] width 92 height 11
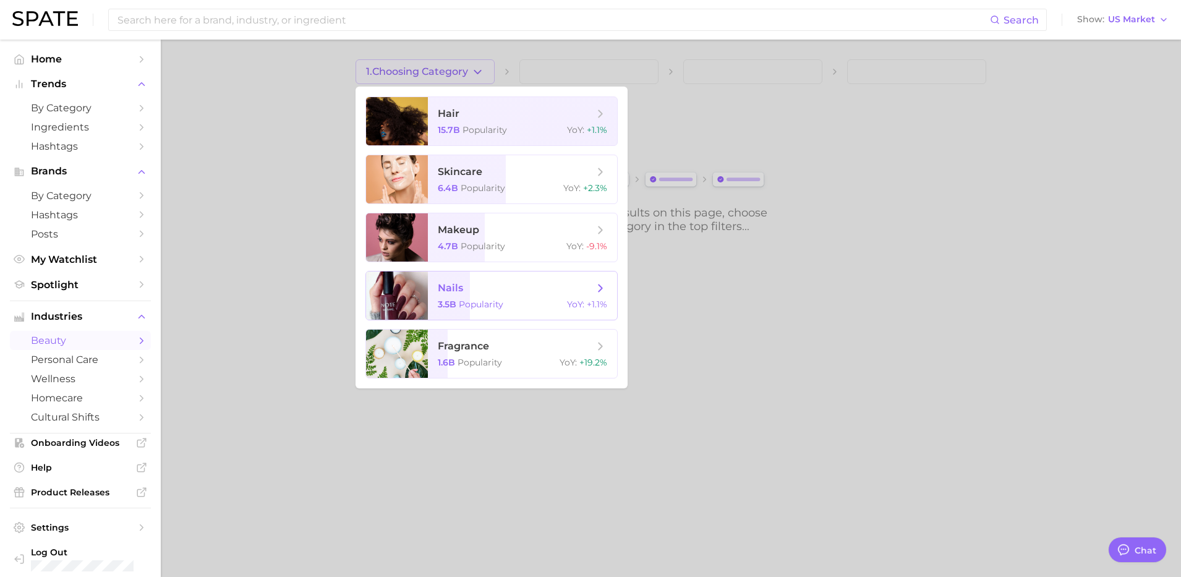
click at [501, 289] on span "nails" at bounding box center [516, 288] width 156 height 14
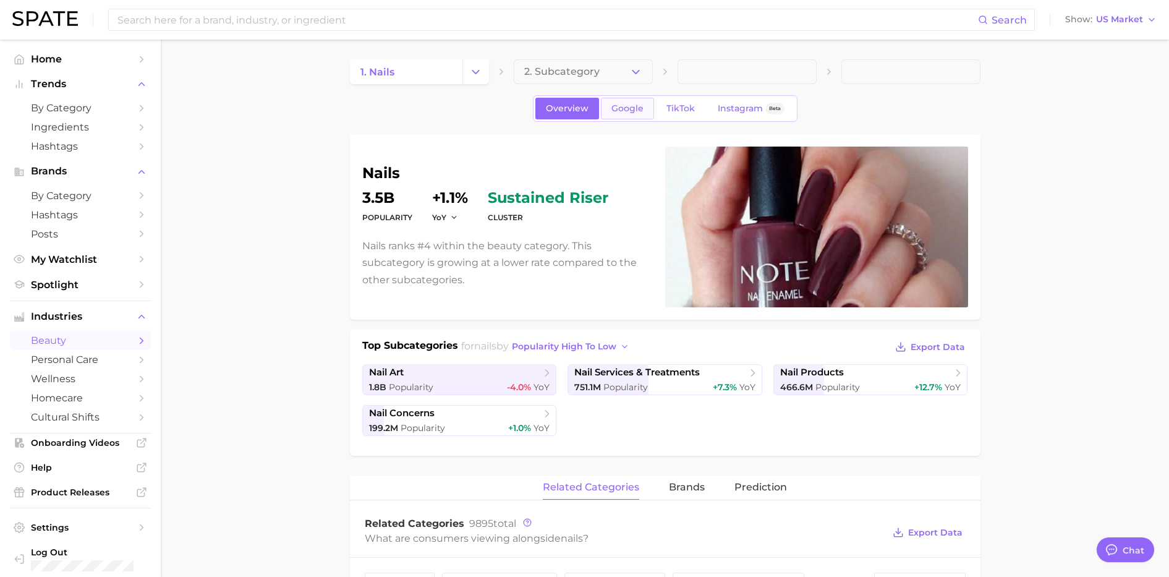
click at [639, 105] on span "Google" at bounding box center [628, 108] width 32 height 11
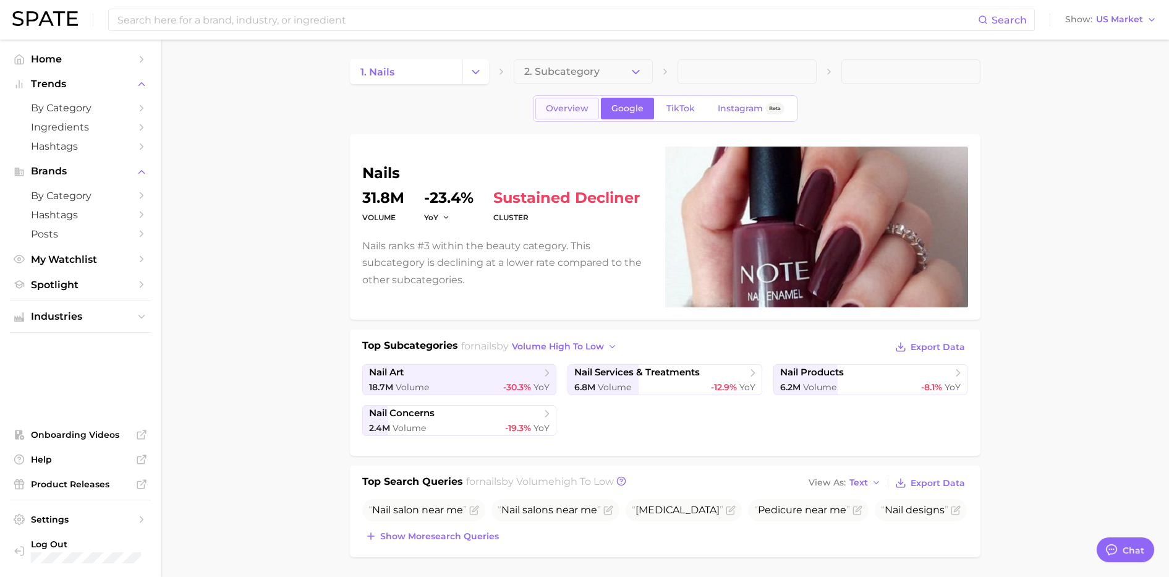
click at [565, 105] on span "Overview" at bounding box center [567, 108] width 43 height 11
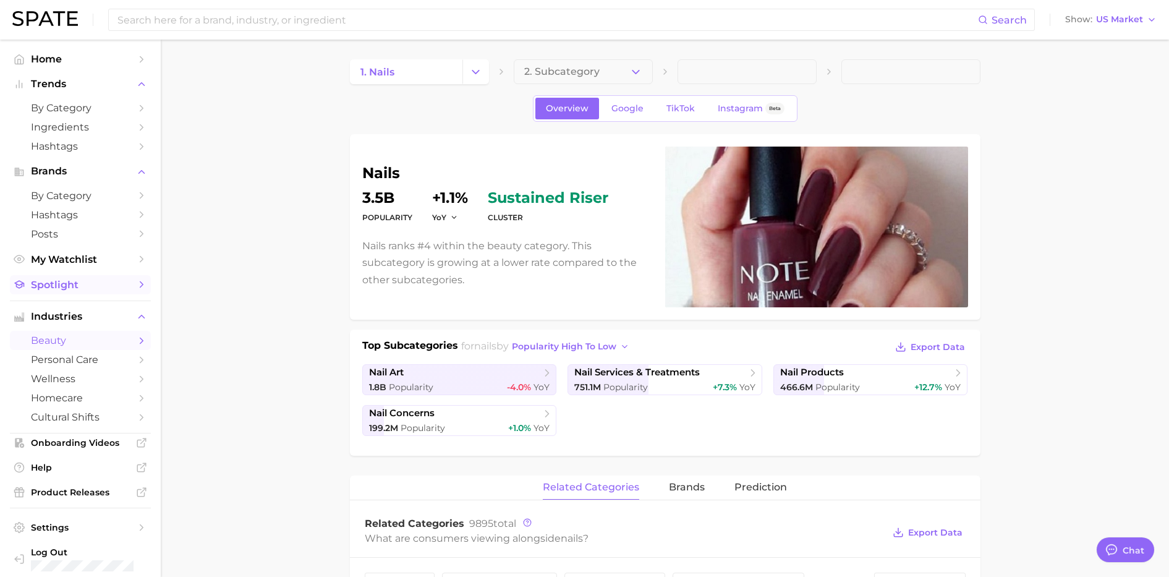
click at [79, 292] on link "Spotlight" at bounding box center [80, 284] width 141 height 19
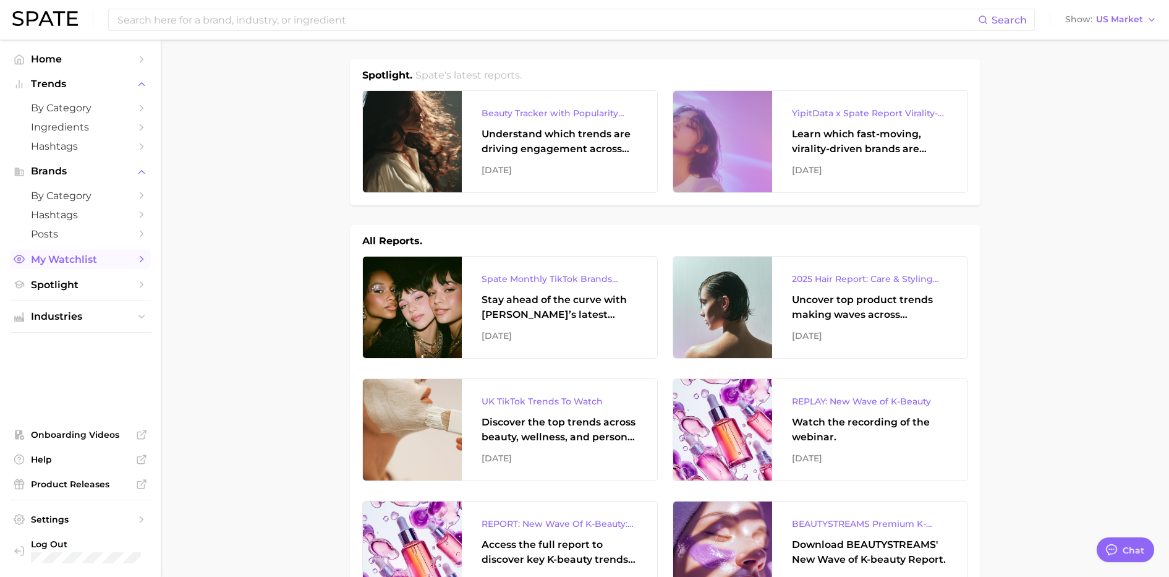
click at [101, 261] on span "My Watchlist" at bounding box center [80, 260] width 99 height 12
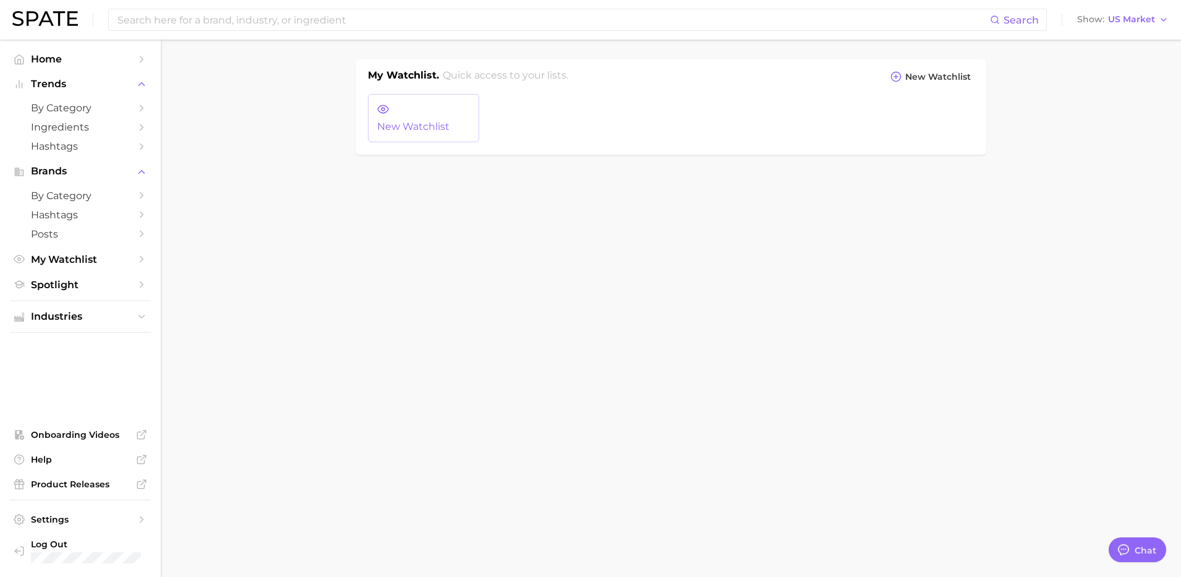
click at [464, 121] on span "New Watchlist" at bounding box center [423, 126] width 93 height 11
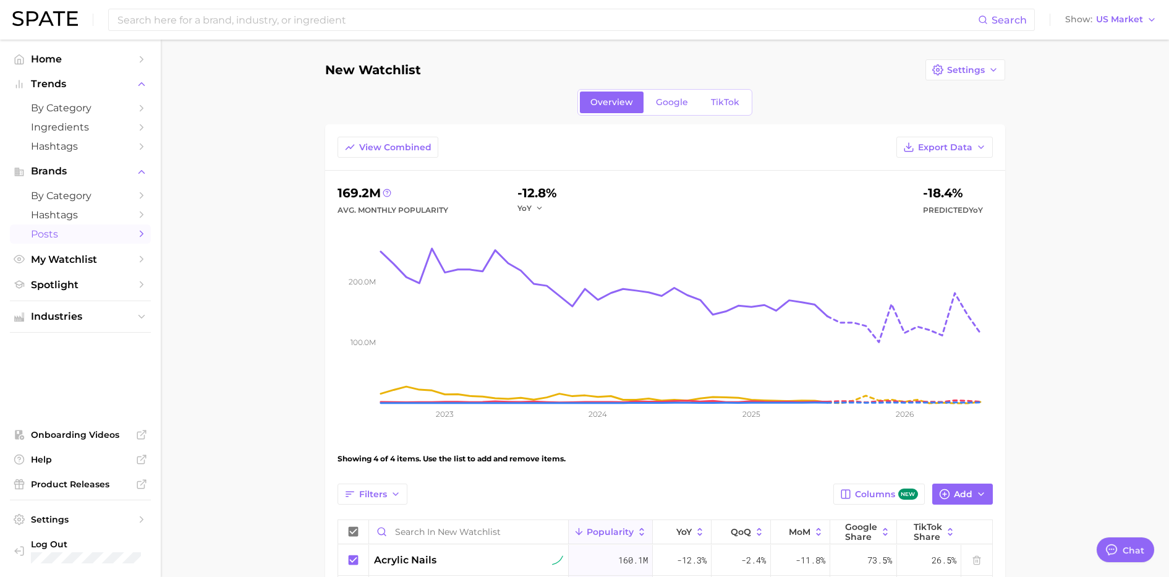
click at [101, 230] on span "Posts" at bounding box center [80, 234] width 99 height 12
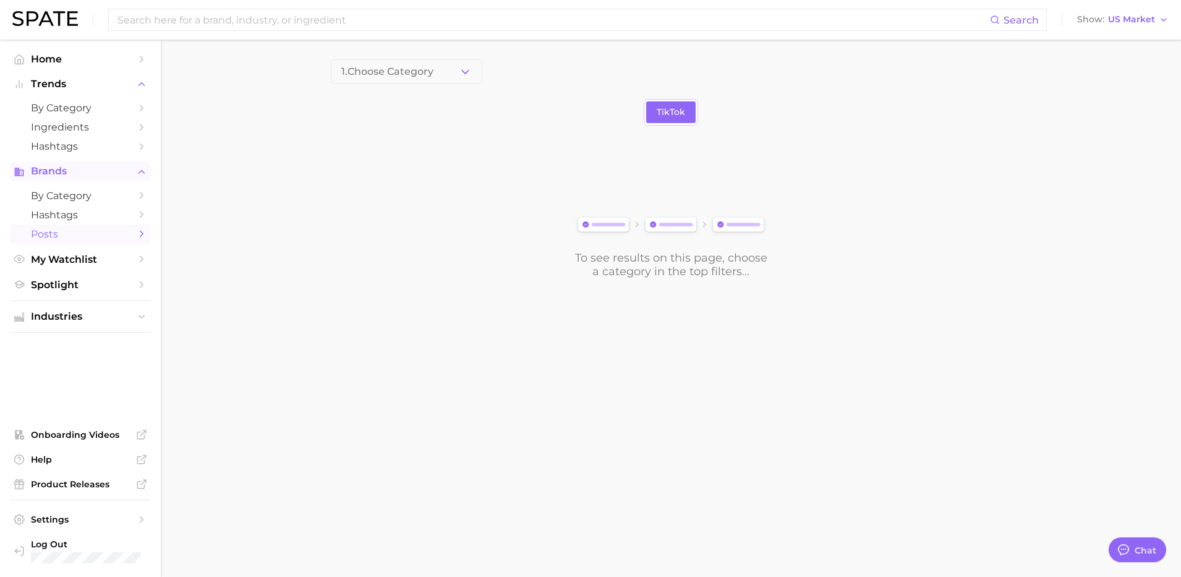
click at [116, 174] on span "Brands" at bounding box center [80, 171] width 99 height 11
click at [120, 195] on span "by Category" at bounding box center [80, 196] width 99 height 12
click at [434, 78] on button "Choose Category" at bounding box center [406, 71] width 151 height 25
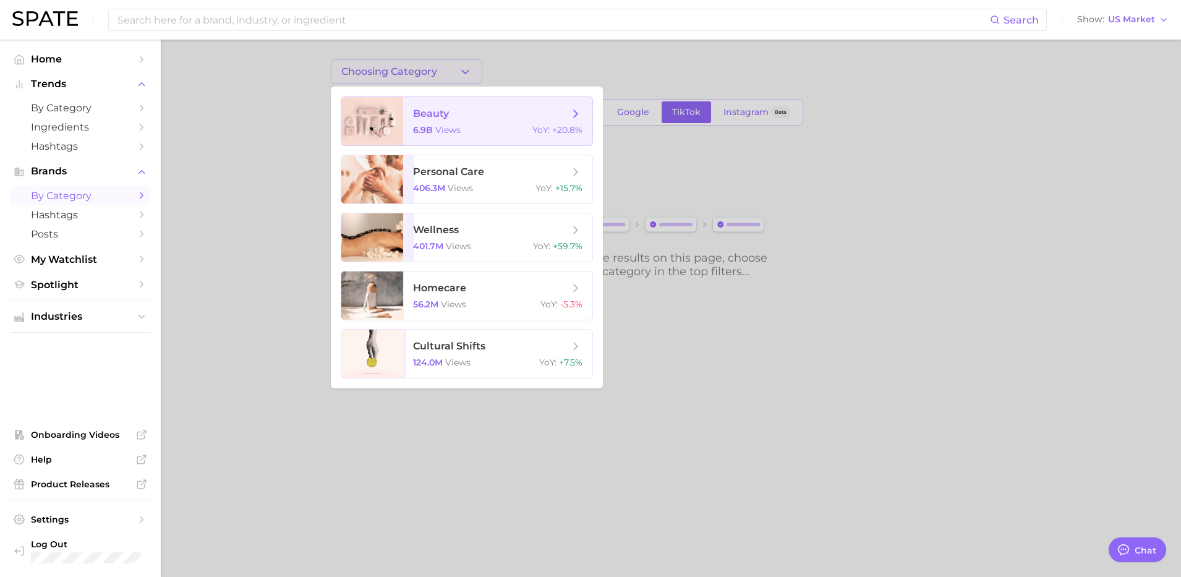
click at [521, 122] on span "beauty 6.9b views YoY : +20.8%" at bounding box center [497, 121] width 189 height 48
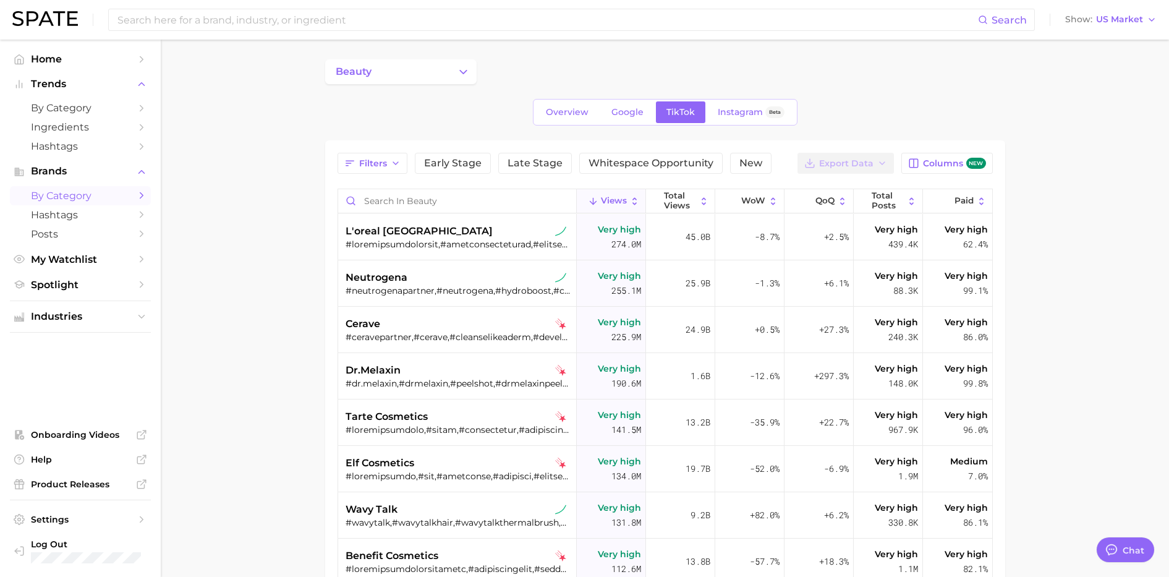
click at [363, 176] on div "Filters Early Stage Late Stage Whitespace Opportunity New Export Data Columns n…" at bounding box center [665, 459] width 655 height 613
click at [363, 162] on span "Filters" at bounding box center [373, 163] width 28 height 11
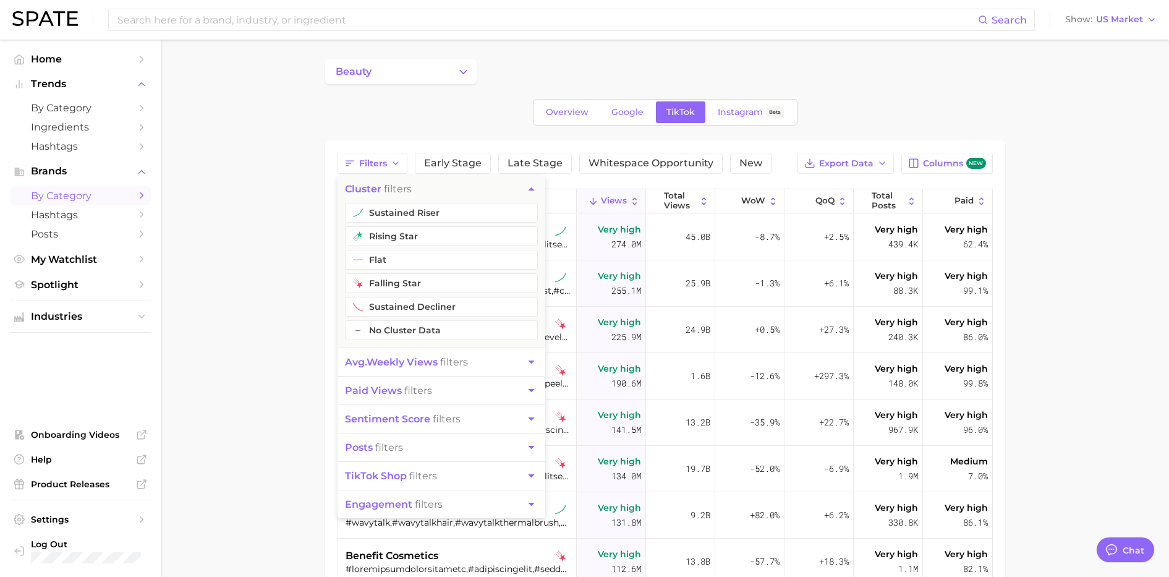
click at [270, 360] on main "beauty Overview Google TikTok Instagram Beta Filters cluster filters sustained …" at bounding box center [665, 440] width 1009 height 800
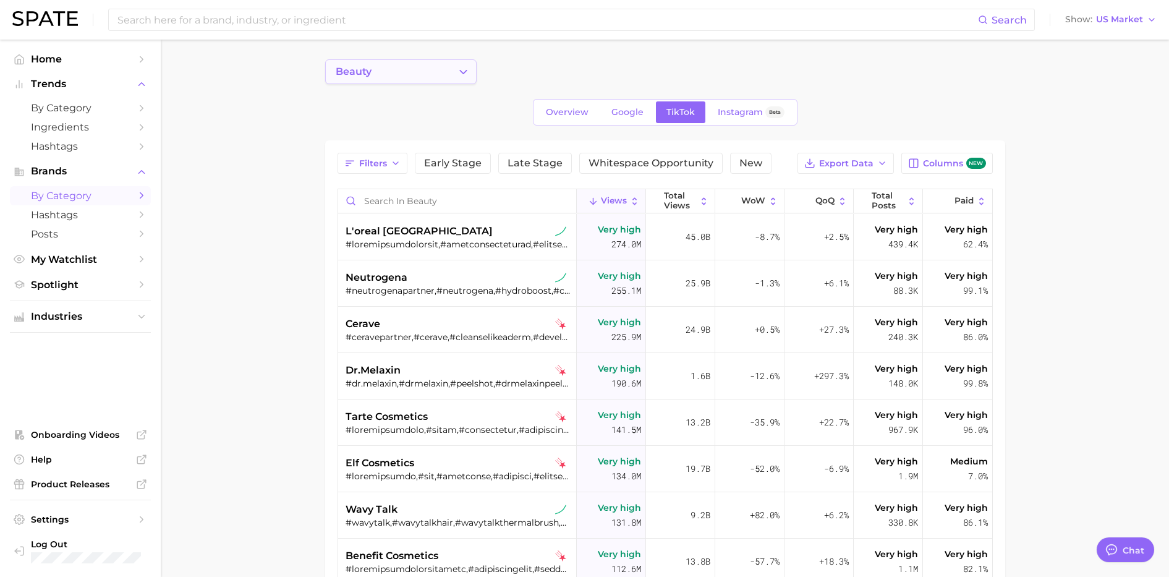
click at [460, 72] on icon "Change Category" at bounding box center [463, 72] width 13 height 13
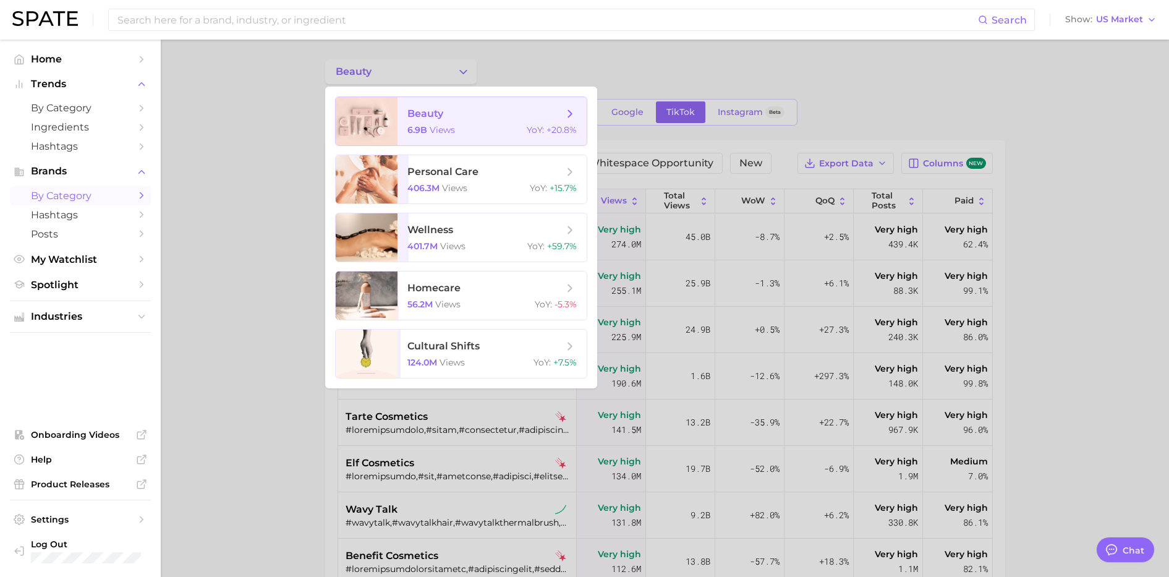
click at [547, 117] on span "beauty" at bounding box center [485, 114] width 156 height 14
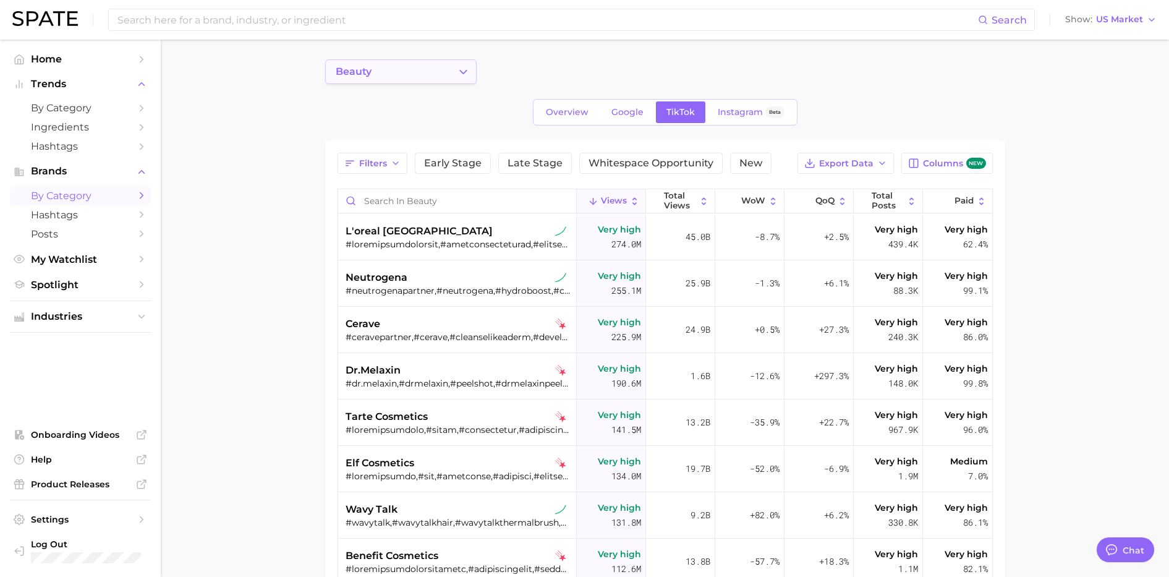
click at [424, 71] on button "beauty" at bounding box center [400, 71] width 151 height 25
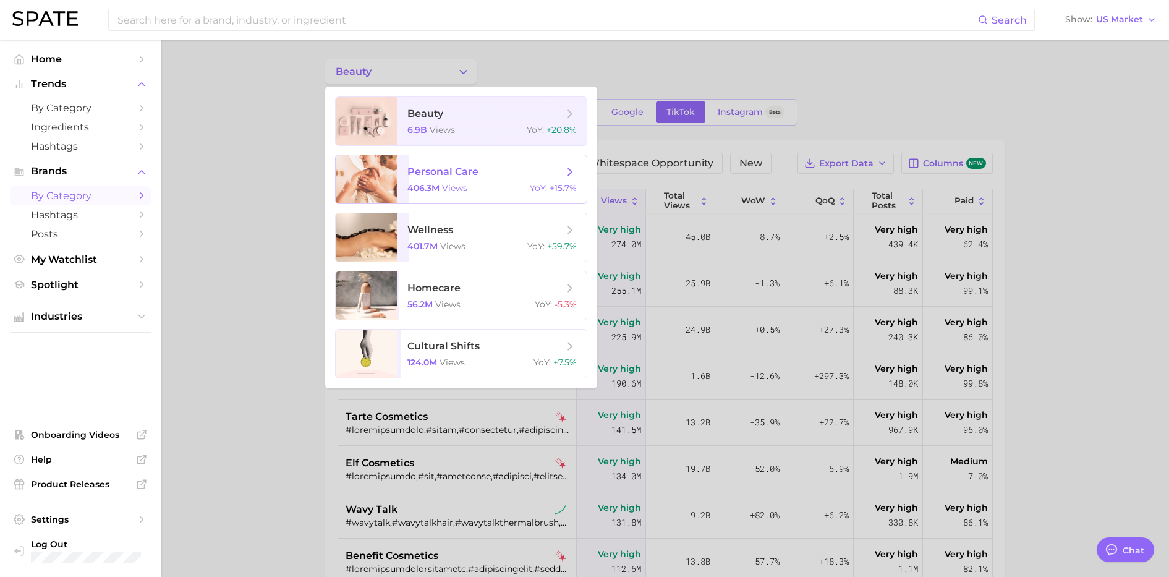
click at [429, 168] on span "personal care" at bounding box center [442, 172] width 71 height 12
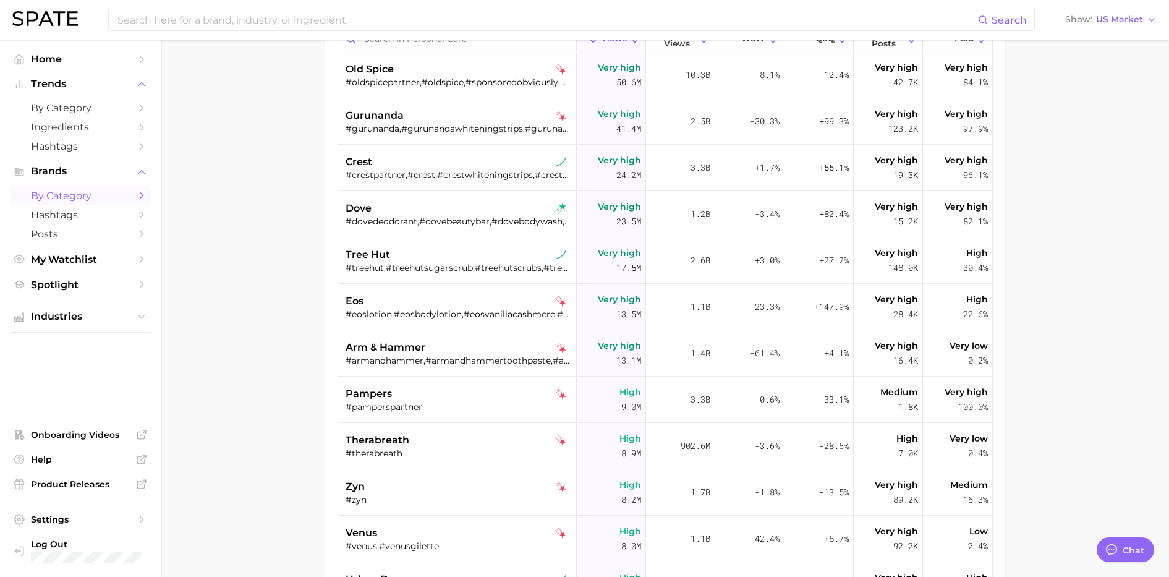
scroll to position [263, 0]
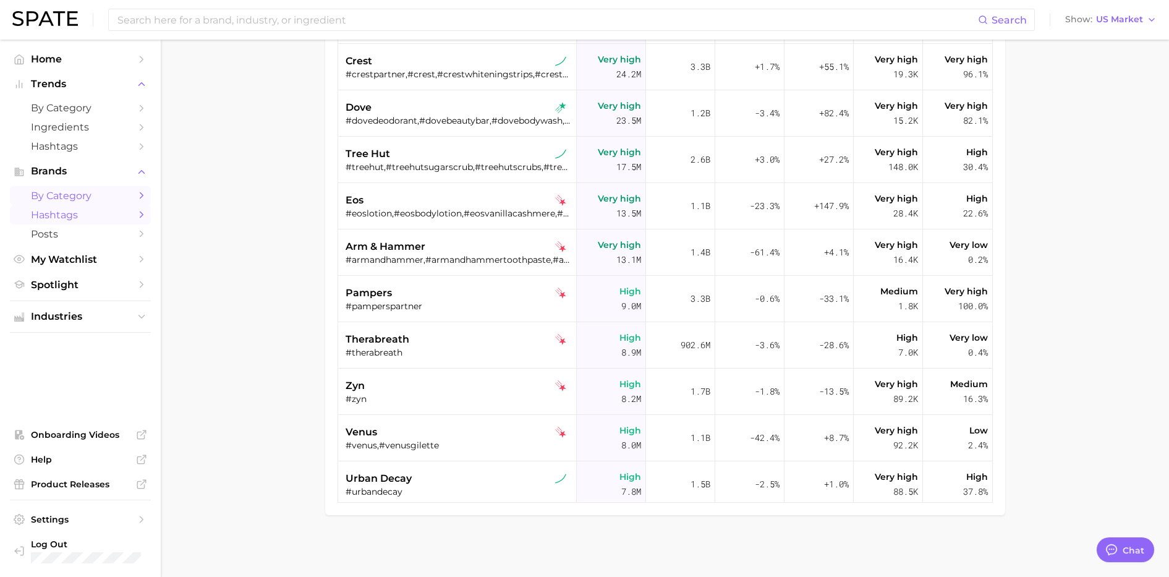
click at [88, 210] on span "Hashtags" at bounding box center [80, 215] width 99 height 12
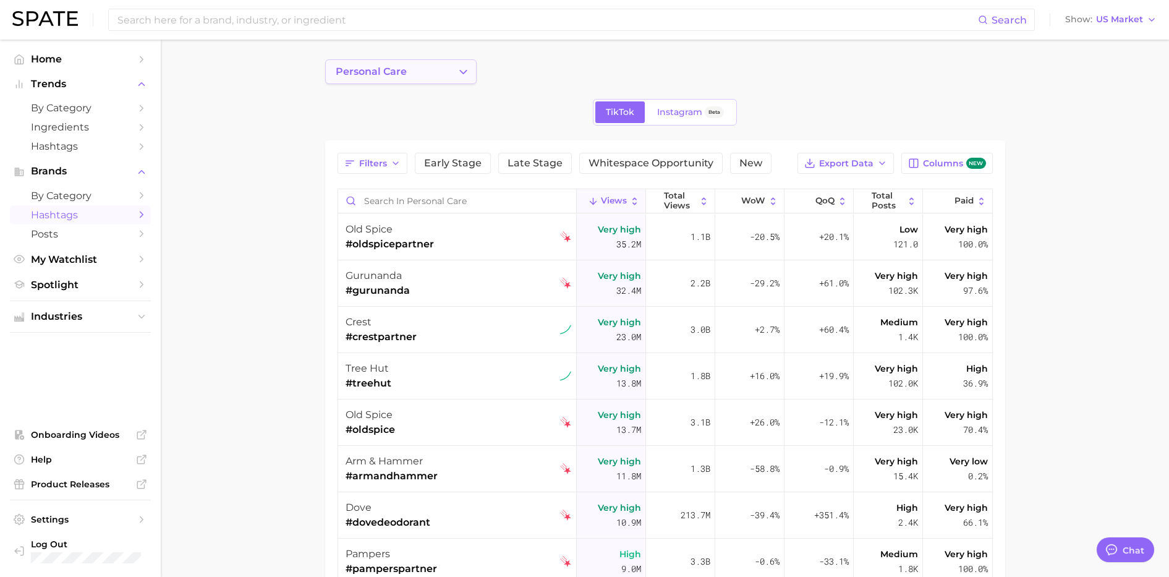
click at [418, 72] on button "personal care" at bounding box center [400, 71] width 151 height 25
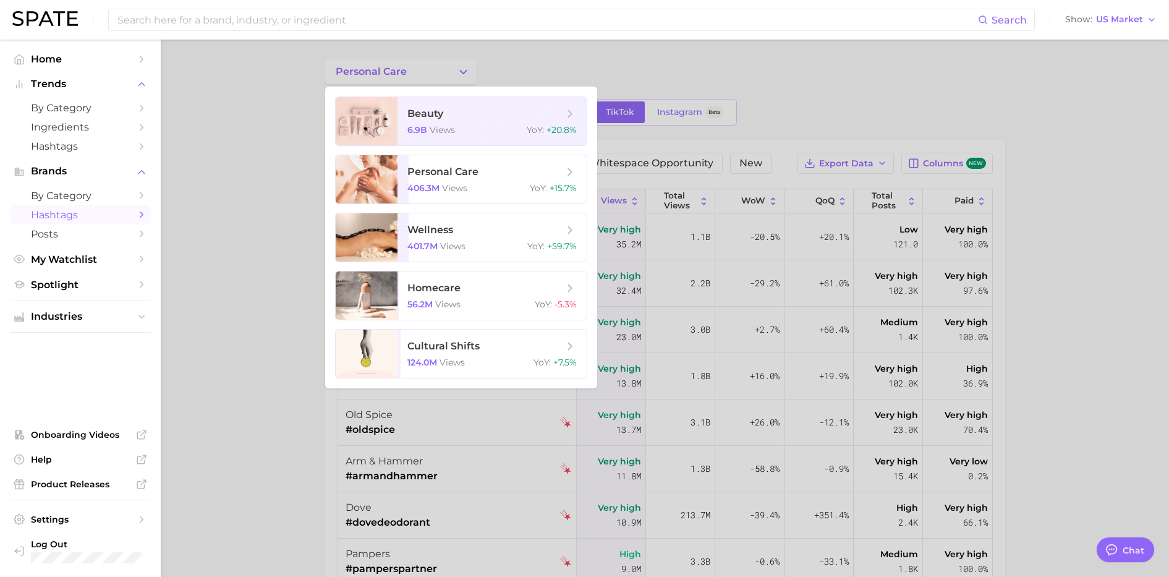
click at [263, 141] on div at bounding box center [584, 288] width 1169 height 577
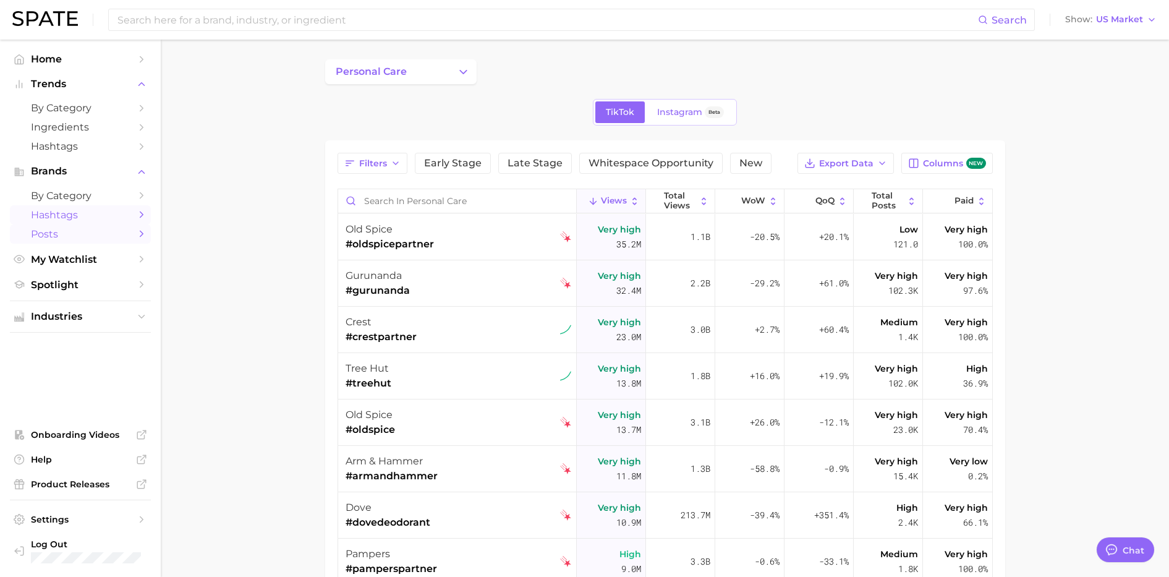
click at [94, 236] on span "Posts" at bounding box center [80, 234] width 99 height 12
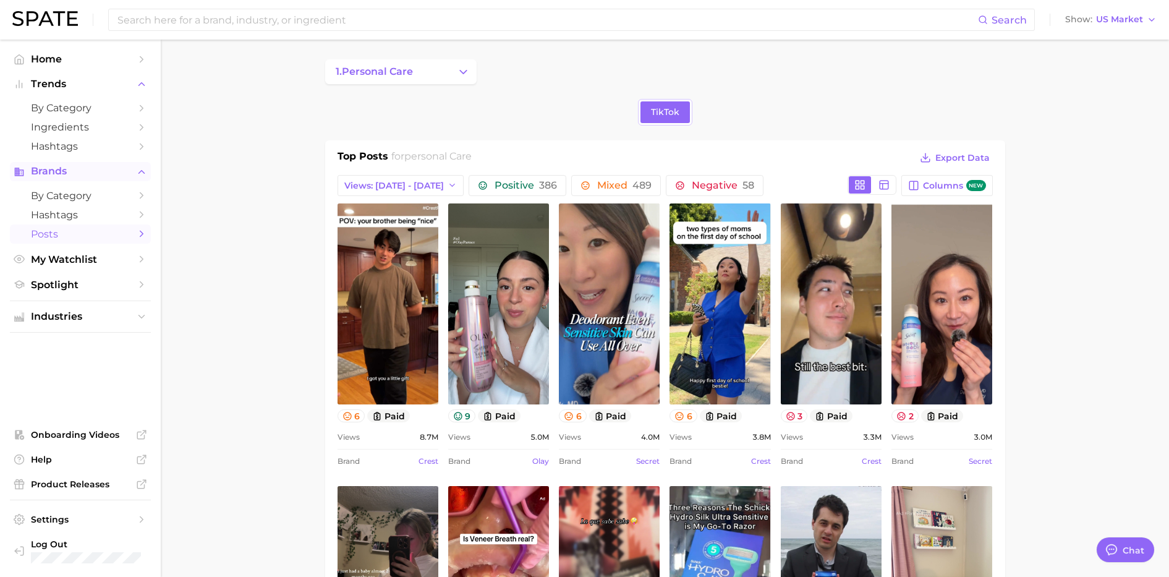
click at [145, 171] on icon "Sidebar" at bounding box center [141, 171] width 11 height 11
click at [144, 86] on icon "Sidebar" at bounding box center [141, 84] width 11 height 11
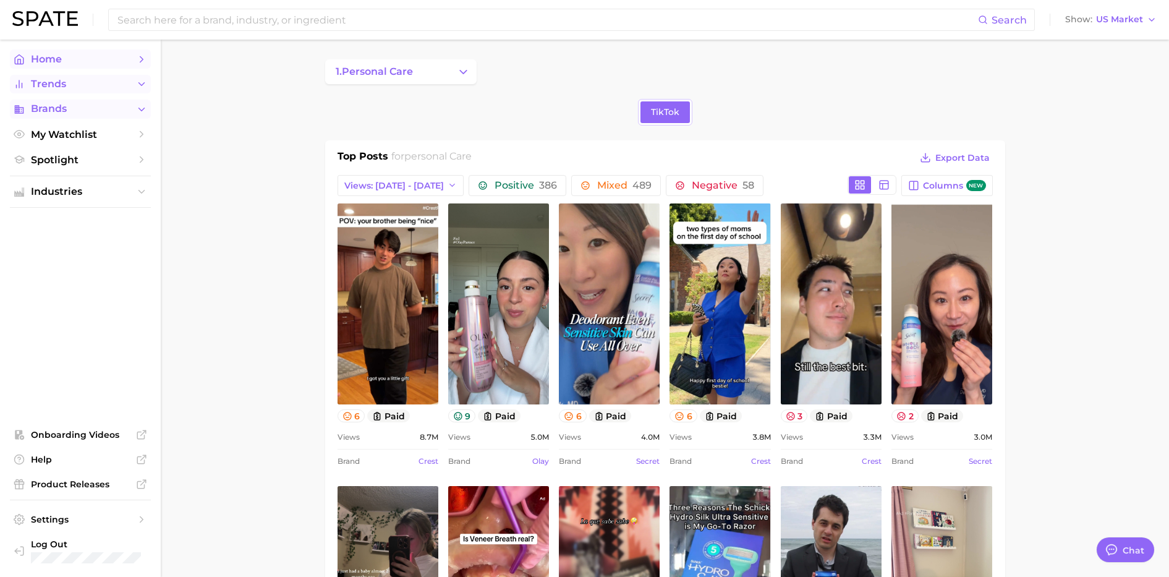
click at [142, 62] on icon "Sidebar" at bounding box center [141, 59] width 11 height 11
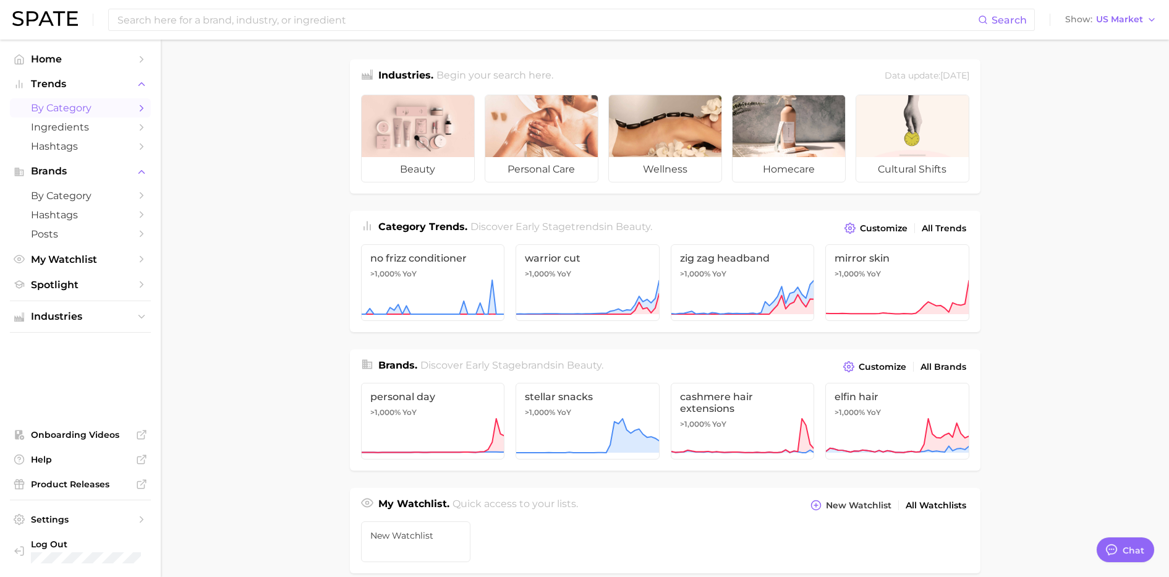
click at [129, 109] on span "by Category" at bounding box center [80, 108] width 99 height 12
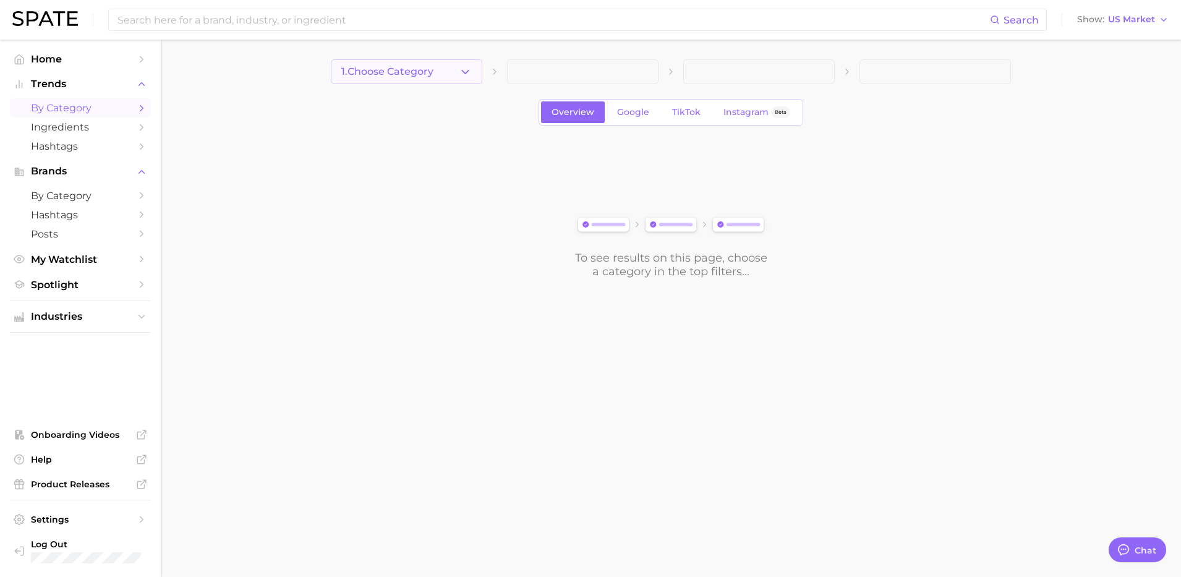
click at [429, 76] on span "1. Choose Category" at bounding box center [387, 71] width 92 height 11
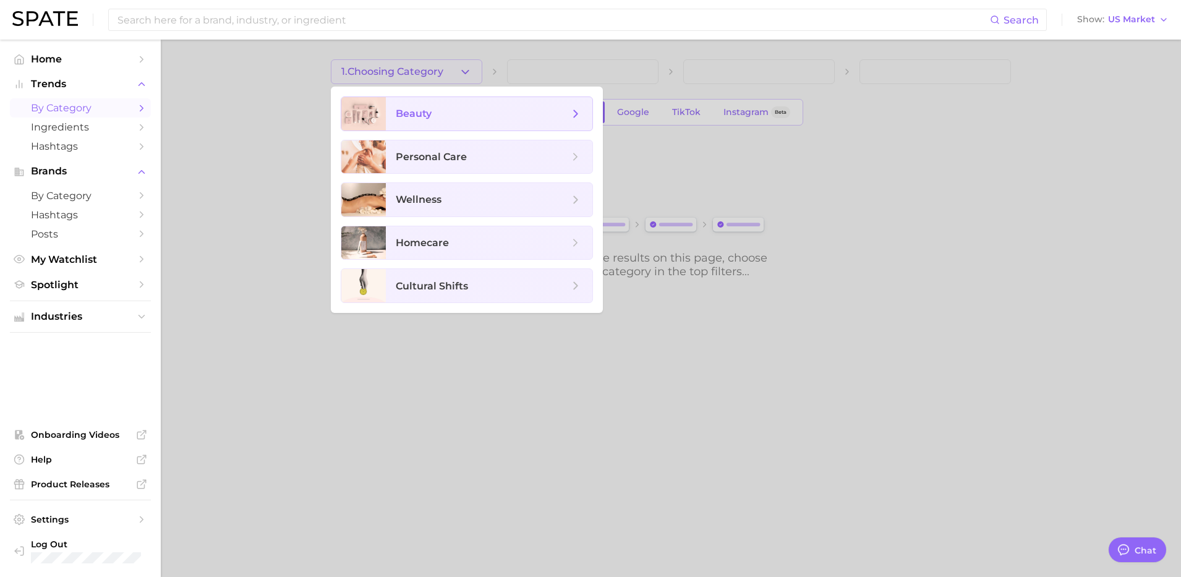
click at [440, 117] on span "beauty" at bounding box center [482, 114] width 173 height 14
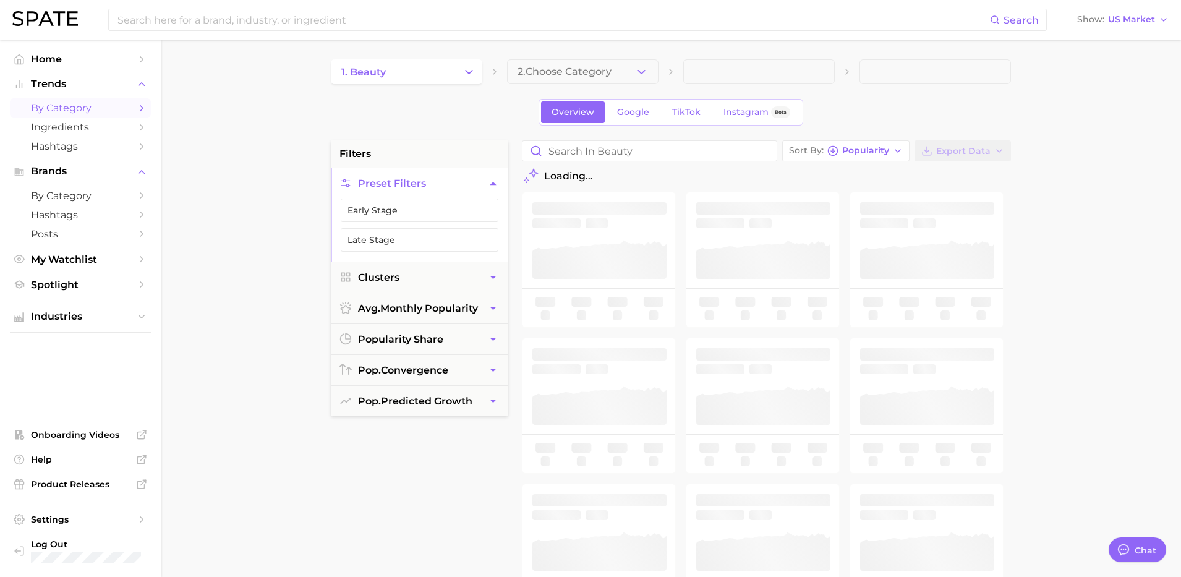
click at [570, 75] on span "2. Choose Category" at bounding box center [565, 71] width 94 height 11
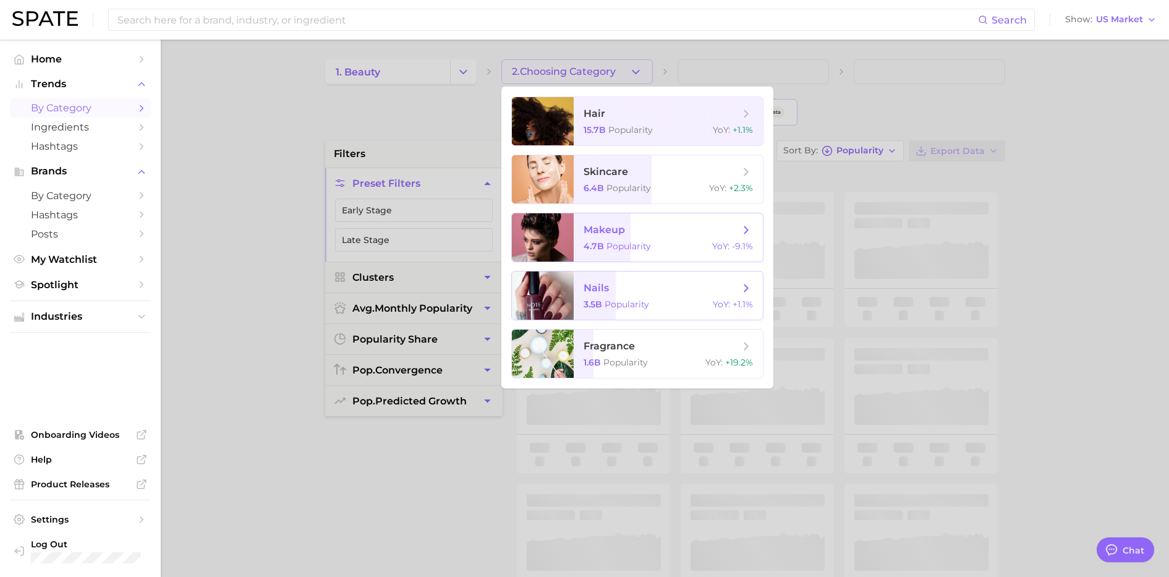
click at [663, 290] on span "nails" at bounding box center [662, 288] width 156 height 14
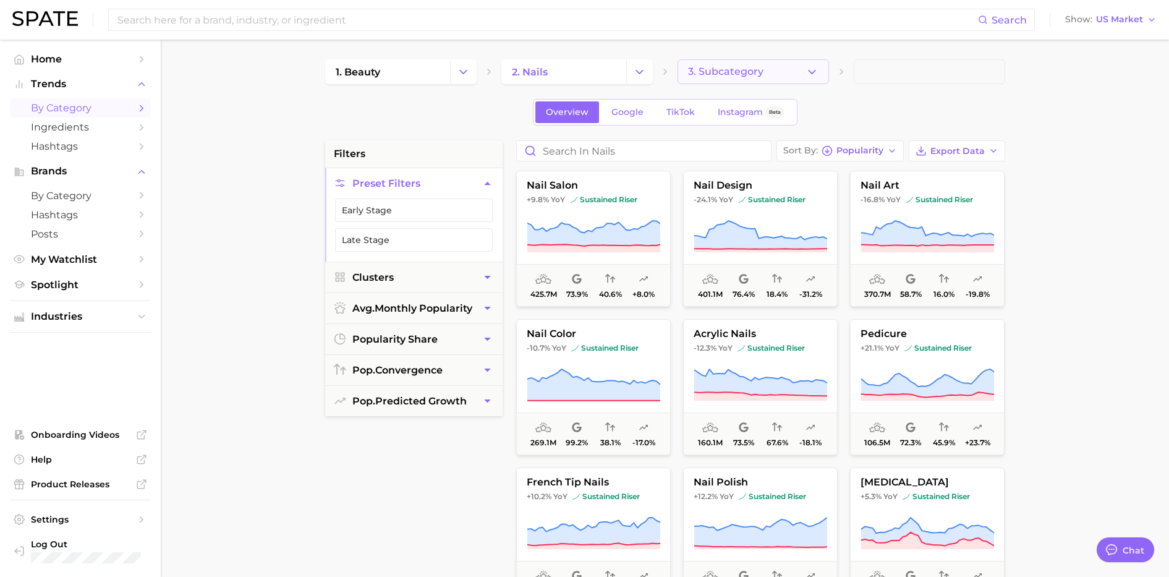
click at [814, 76] on icon "button" at bounding box center [812, 72] width 13 height 13
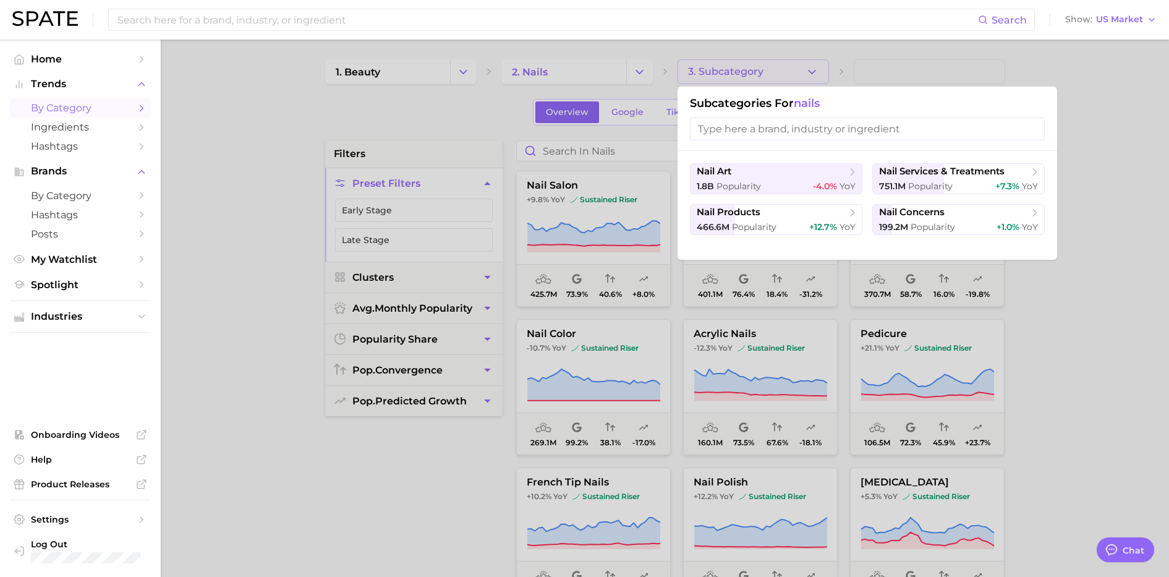
click at [1028, 283] on div at bounding box center [584, 288] width 1169 height 577
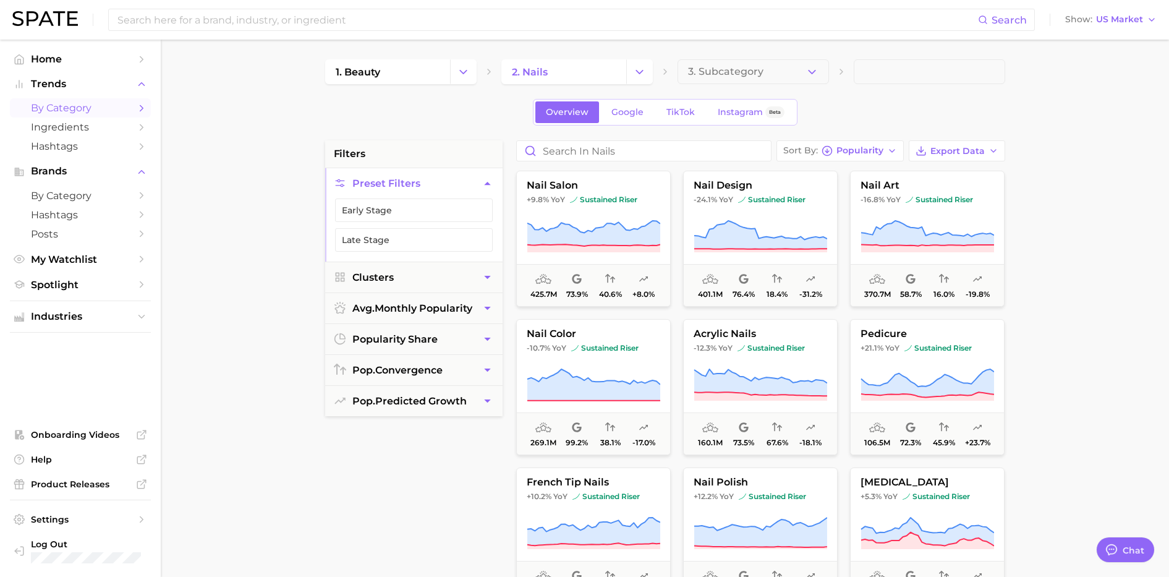
click at [477, 182] on button "Preset Filters" at bounding box center [413, 183] width 177 height 30
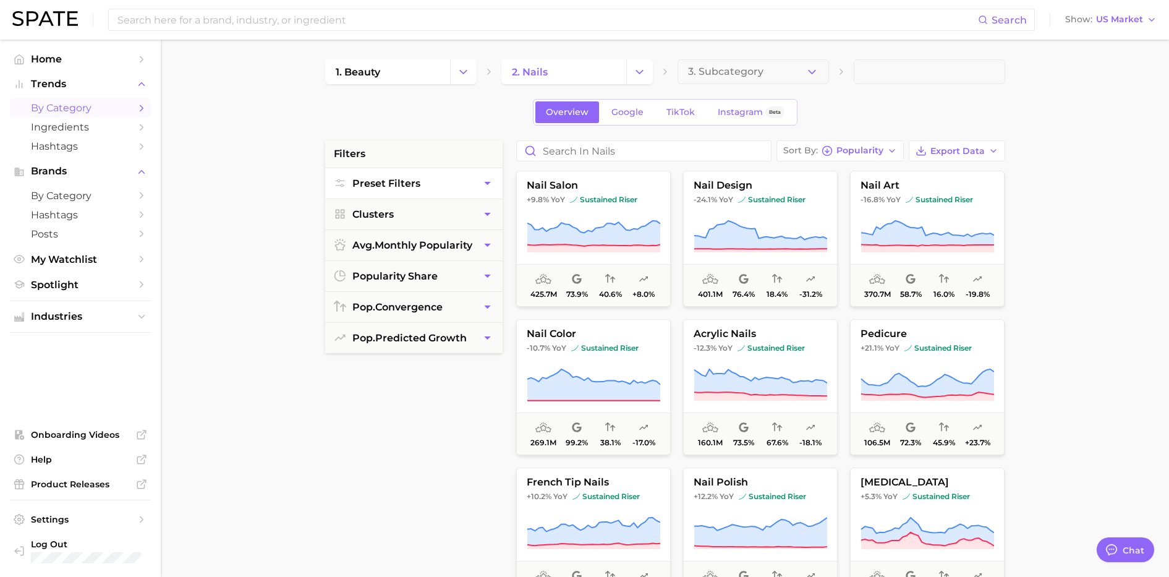
click at [492, 185] on icon "button" at bounding box center [487, 183] width 13 height 13
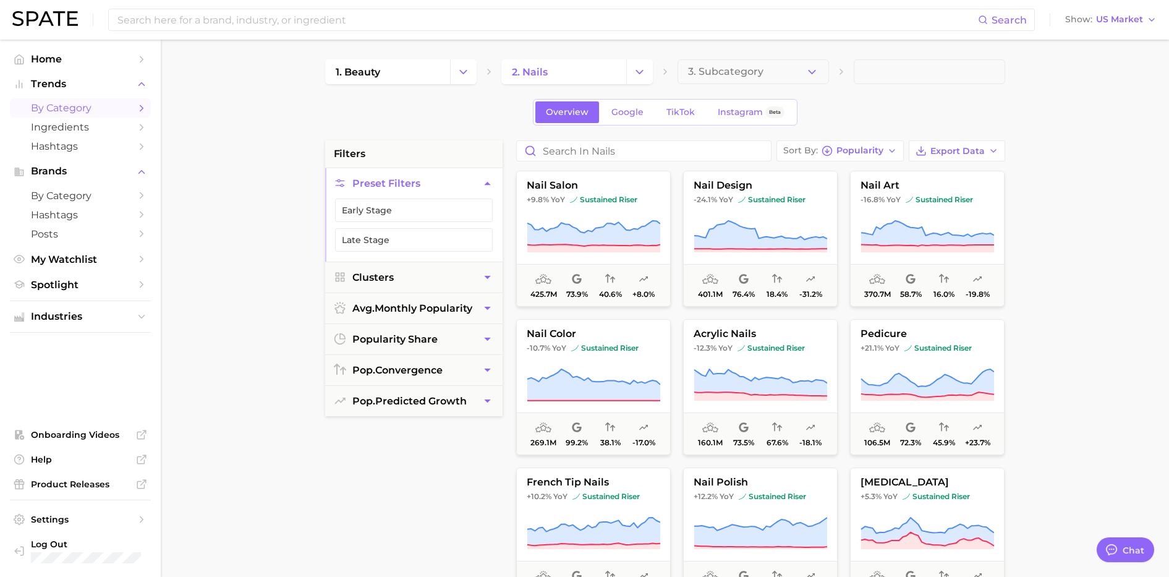
click at [488, 187] on icon "button" at bounding box center [487, 183] width 13 height 13
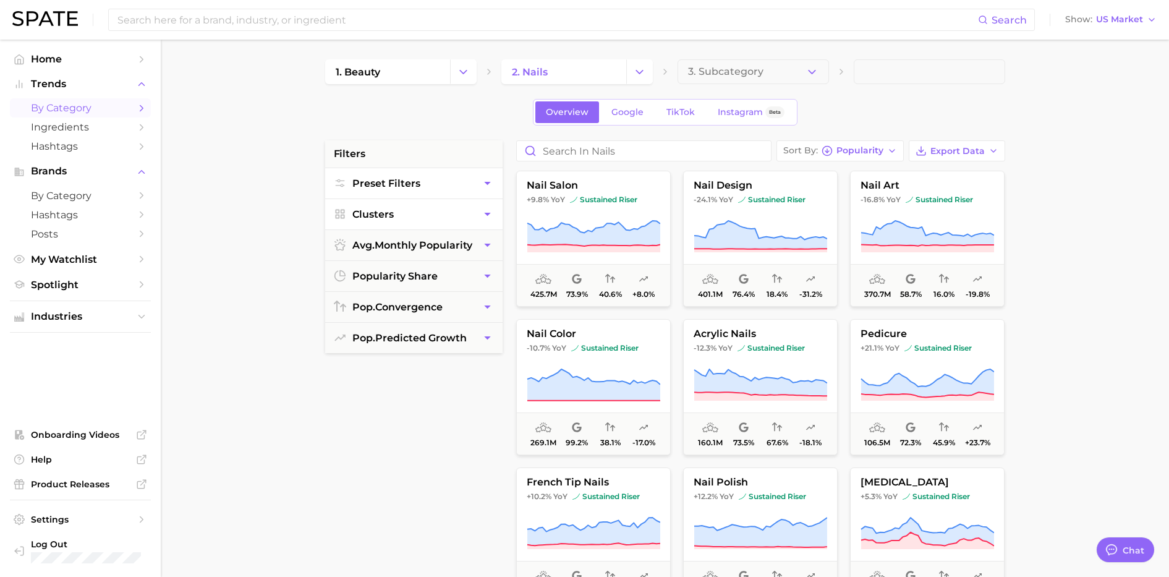
click at [486, 213] on icon "button" at bounding box center [487, 214] width 6 height 3
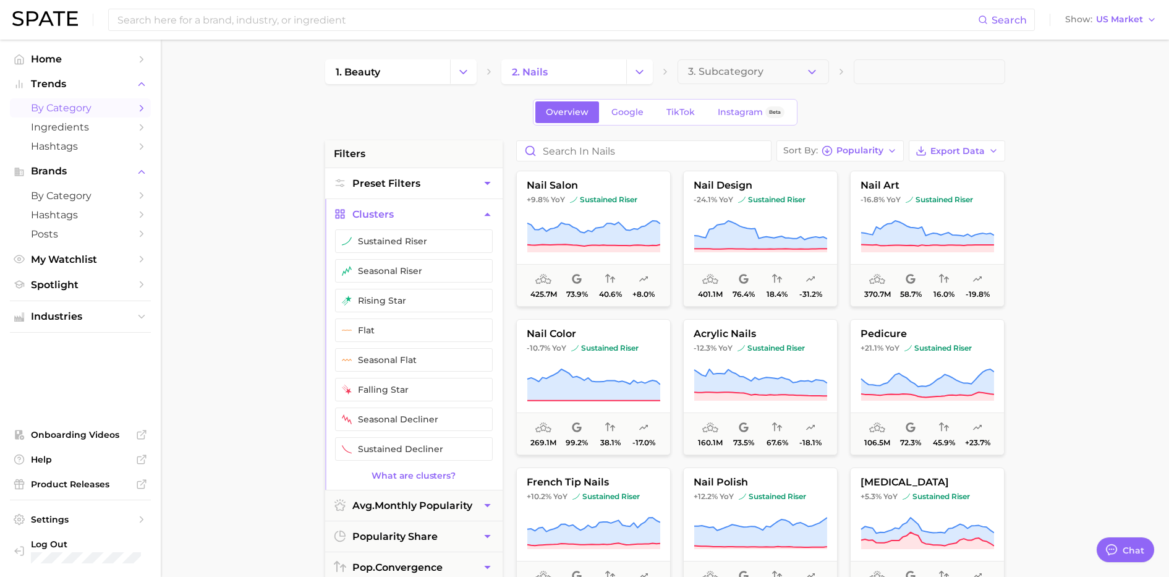
click at [486, 213] on icon "button" at bounding box center [487, 214] width 13 height 13
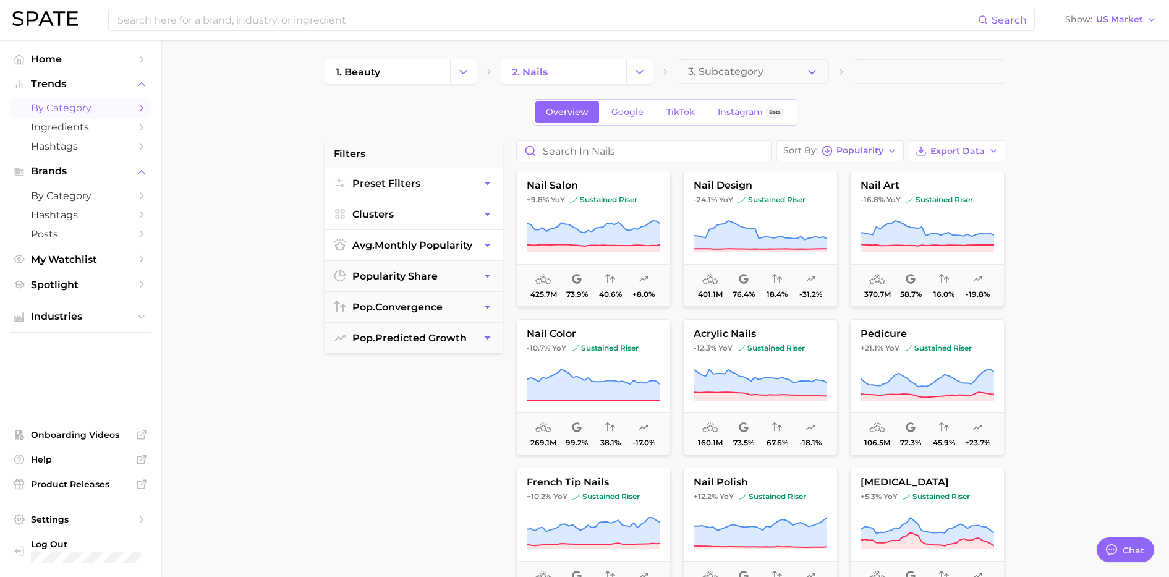
click at [487, 242] on icon "button" at bounding box center [487, 245] width 13 height 13
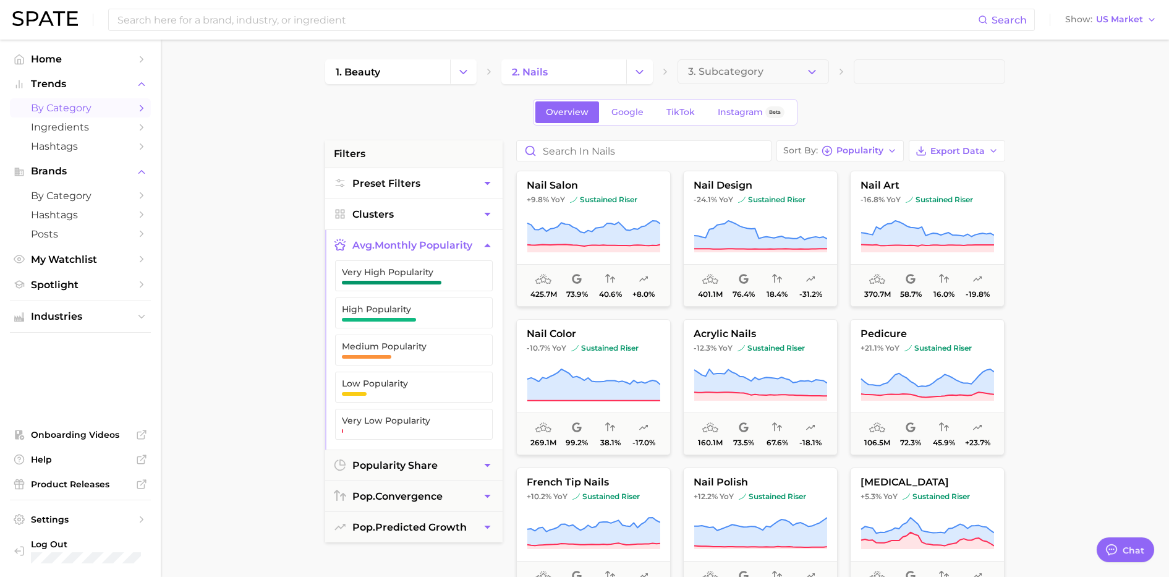
click at [487, 242] on icon "button" at bounding box center [487, 245] width 13 height 13
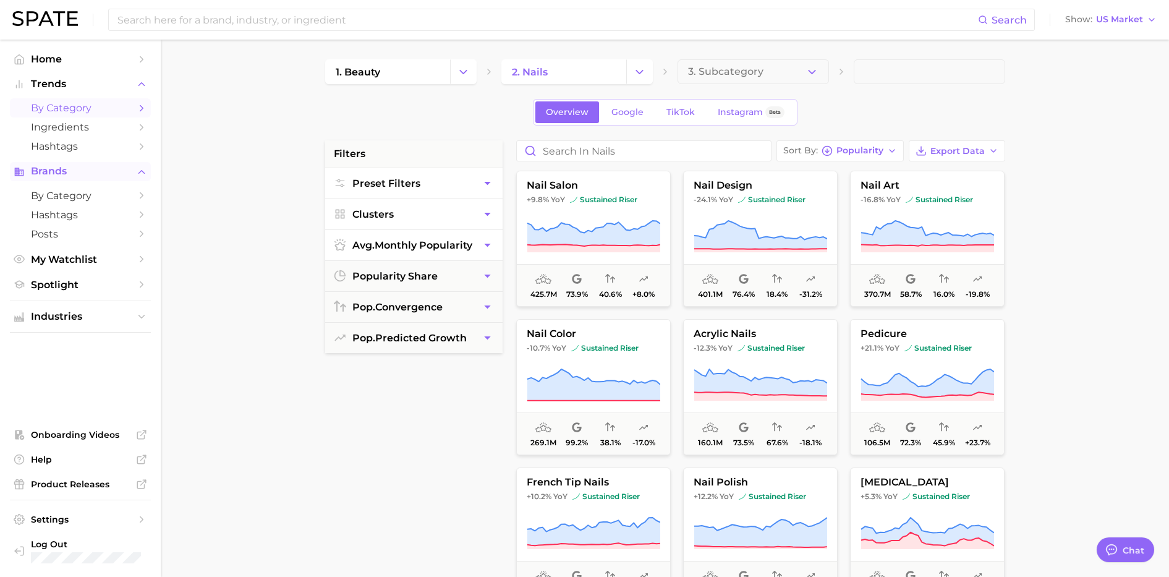
click at [142, 176] on icon "Sidebar" at bounding box center [141, 171] width 11 height 11
click at [137, 85] on icon "Sidebar" at bounding box center [141, 84] width 11 height 11
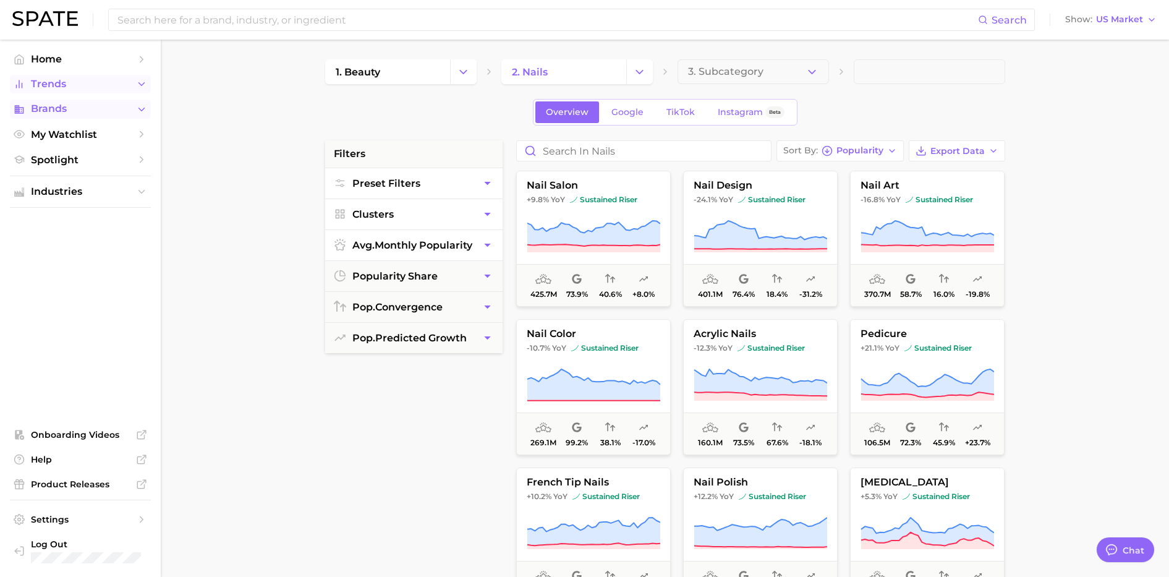
click at [139, 75] on button "Trends" at bounding box center [80, 84] width 141 height 19
click at [135, 111] on link "by Category" at bounding box center [80, 107] width 141 height 19
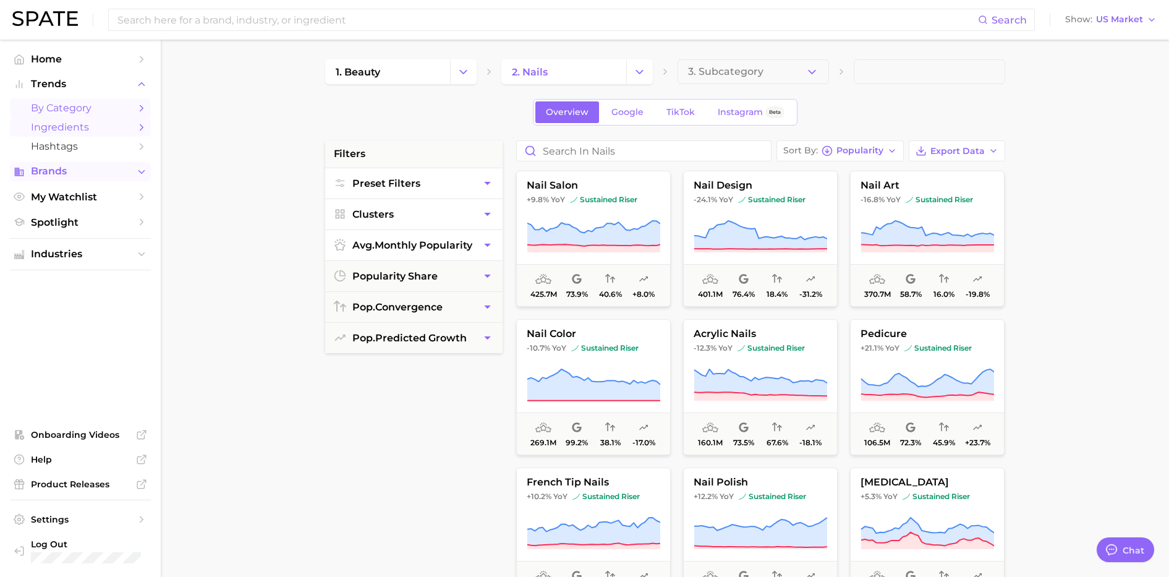
click at [111, 129] on span "Ingredients" at bounding box center [80, 127] width 99 height 12
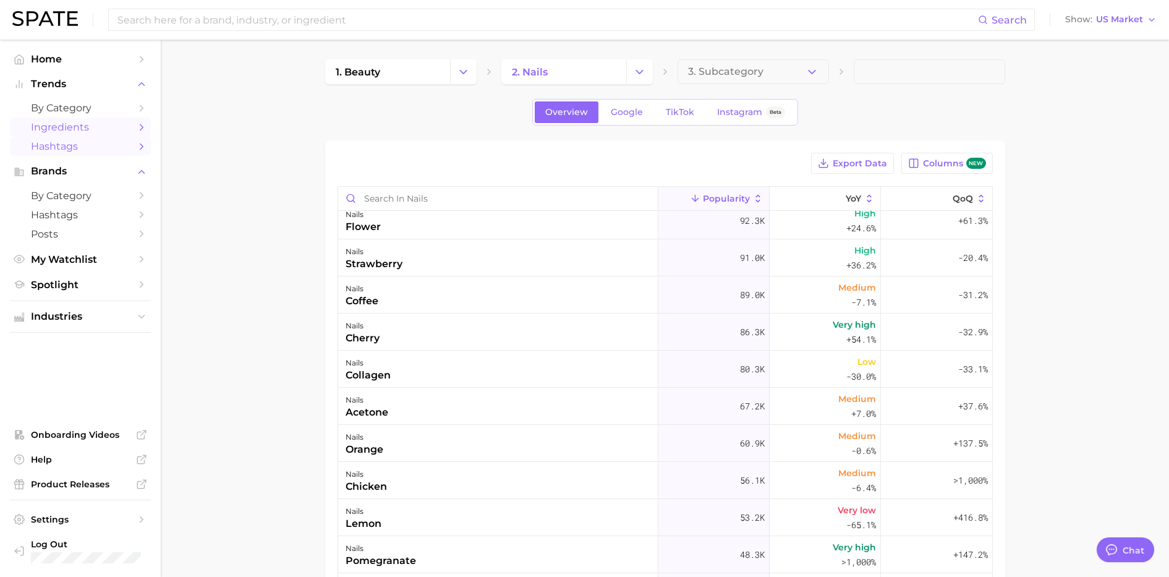
click at [141, 143] on icon "Sidebar" at bounding box center [141, 146] width 11 height 11
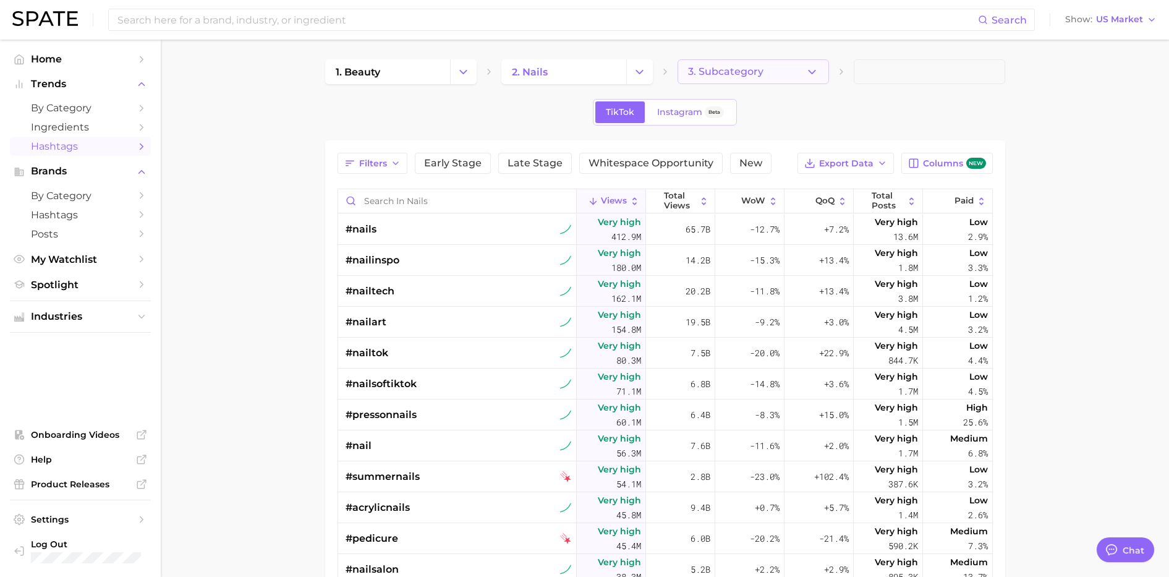
click at [817, 72] on icon "button" at bounding box center [812, 72] width 13 height 13
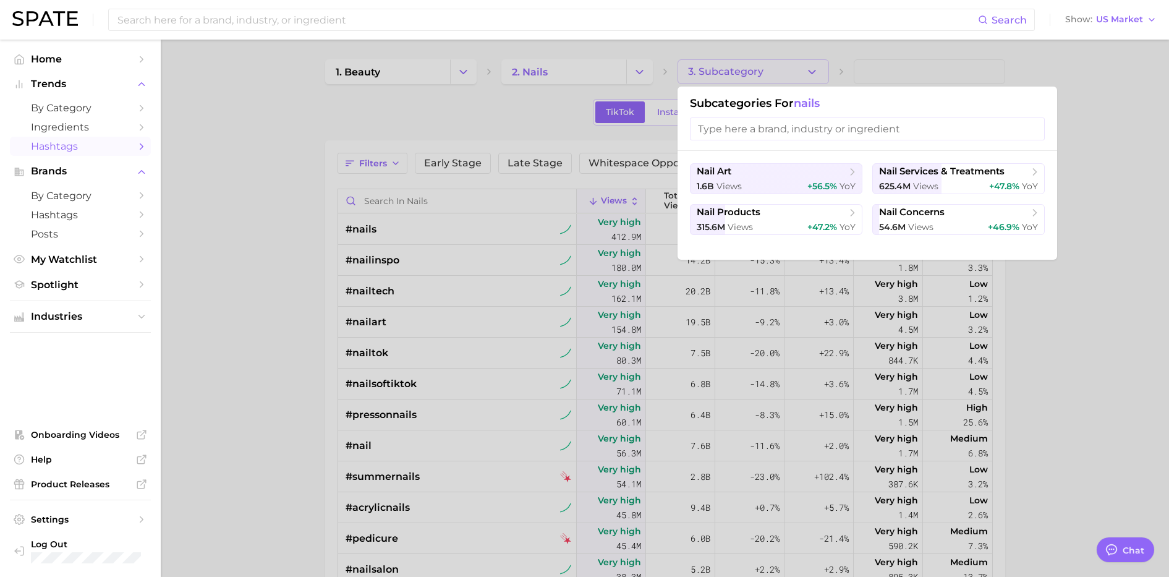
click at [1028, 110] on div at bounding box center [584, 288] width 1169 height 577
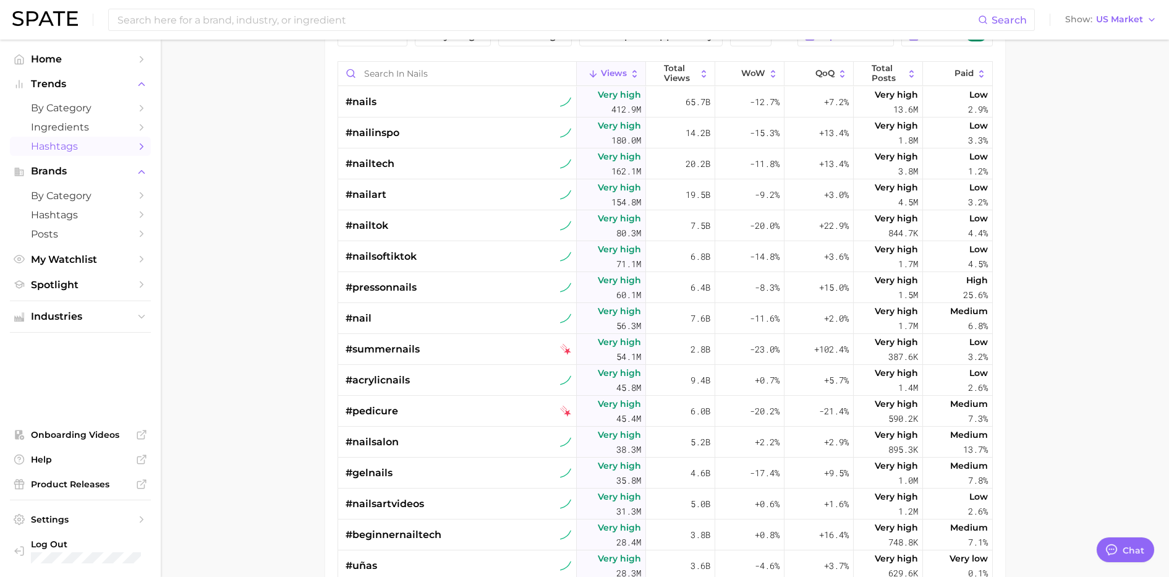
scroll to position [155, 0]
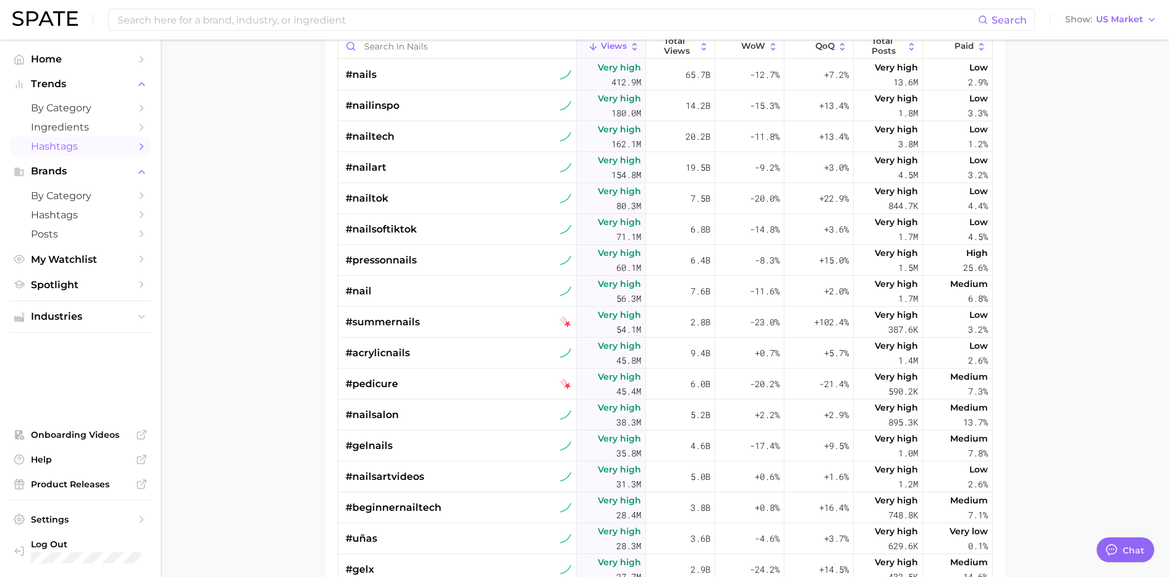
click at [1028, 179] on main "1. beauty 2. nails 3. Subcategory TikTok Instagram Beta Filters Early Stage Lat…" at bounding box center [665, 285] width 1009 height 800
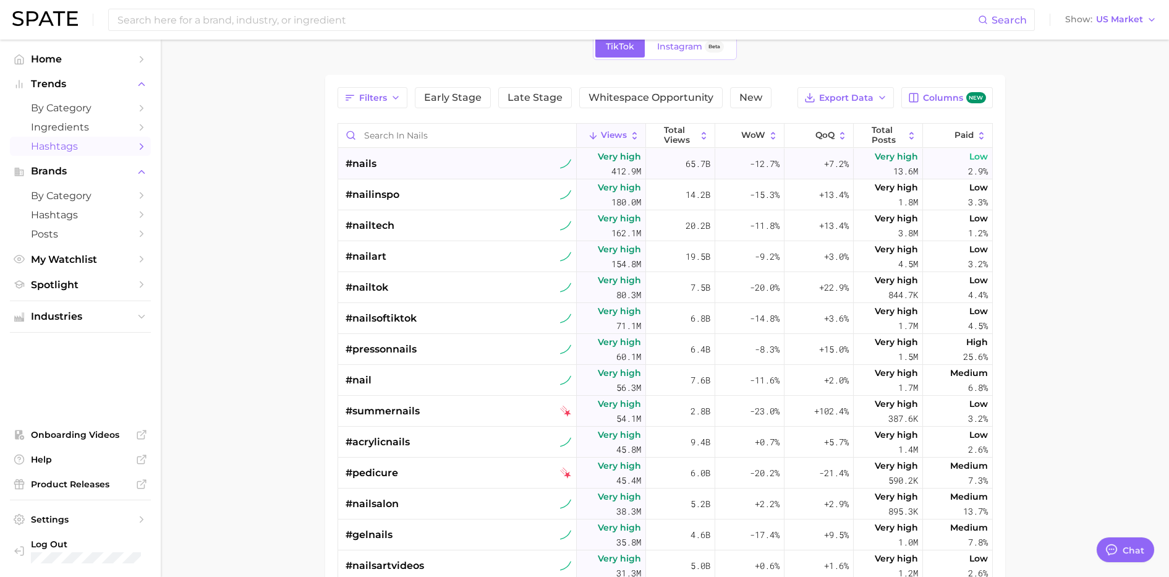
scroll to position [0, 0]
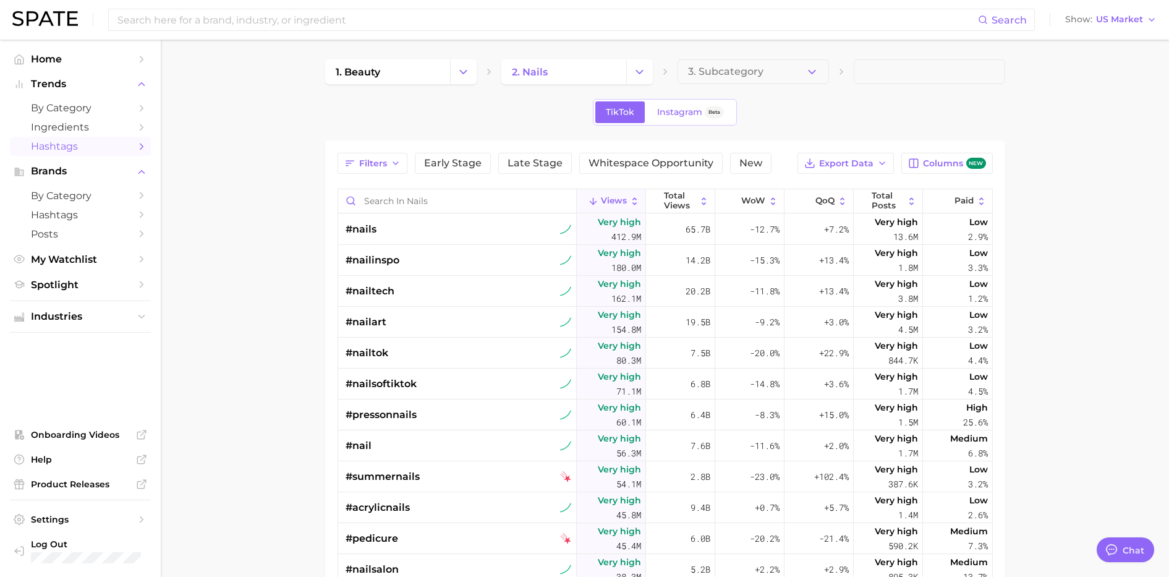
drag, startPoint x: 1106, startPoint y: 353, endPoint x: 1099, endPoint y: 357, distance: 7.5
click at [1028, 353] on main "1. beauty 2. nails 3. Subcategory TikTok Instagram Beta Filters Early Stage Lat…" at bounding box center [665, 440] width 1009 height 800
